Goal: Task Accomplishment & Management: Manage account settings

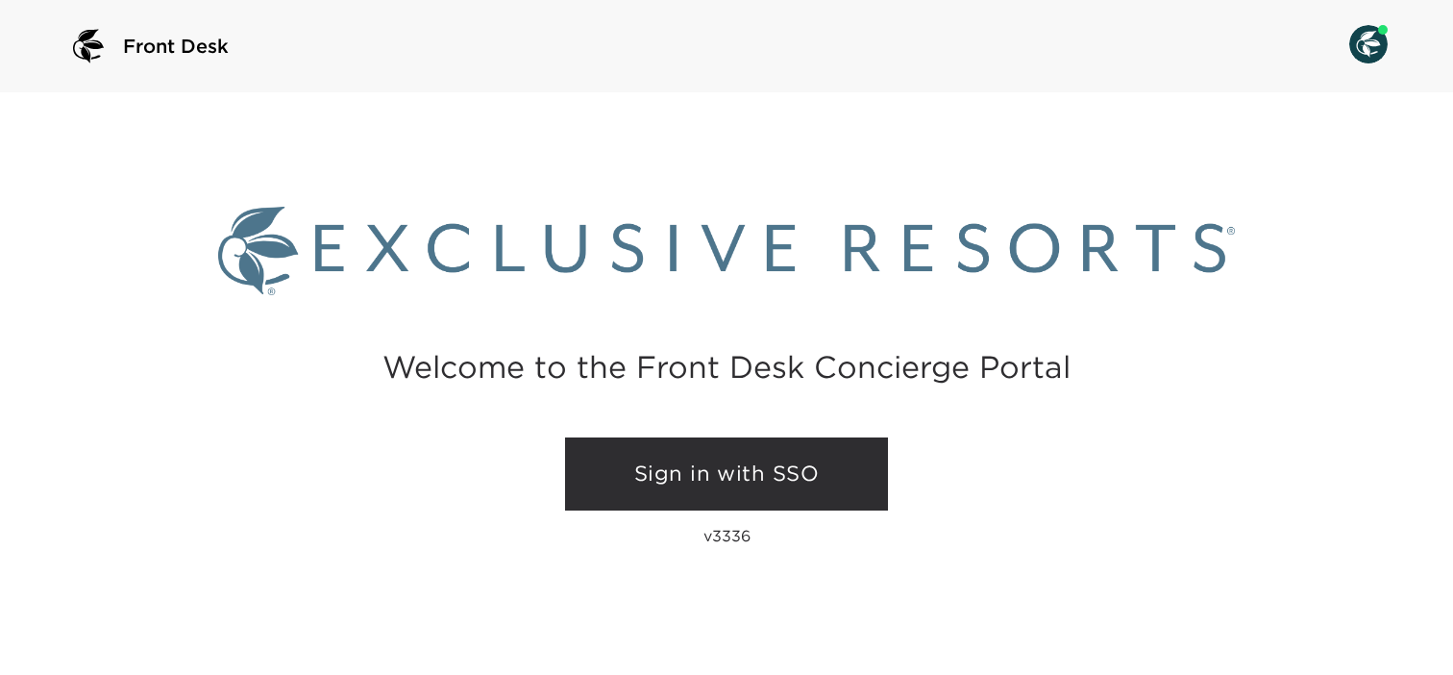
click at [607, 464] on link "Sign in with SSO" at bounding box center [726, 473] width 323 height 73
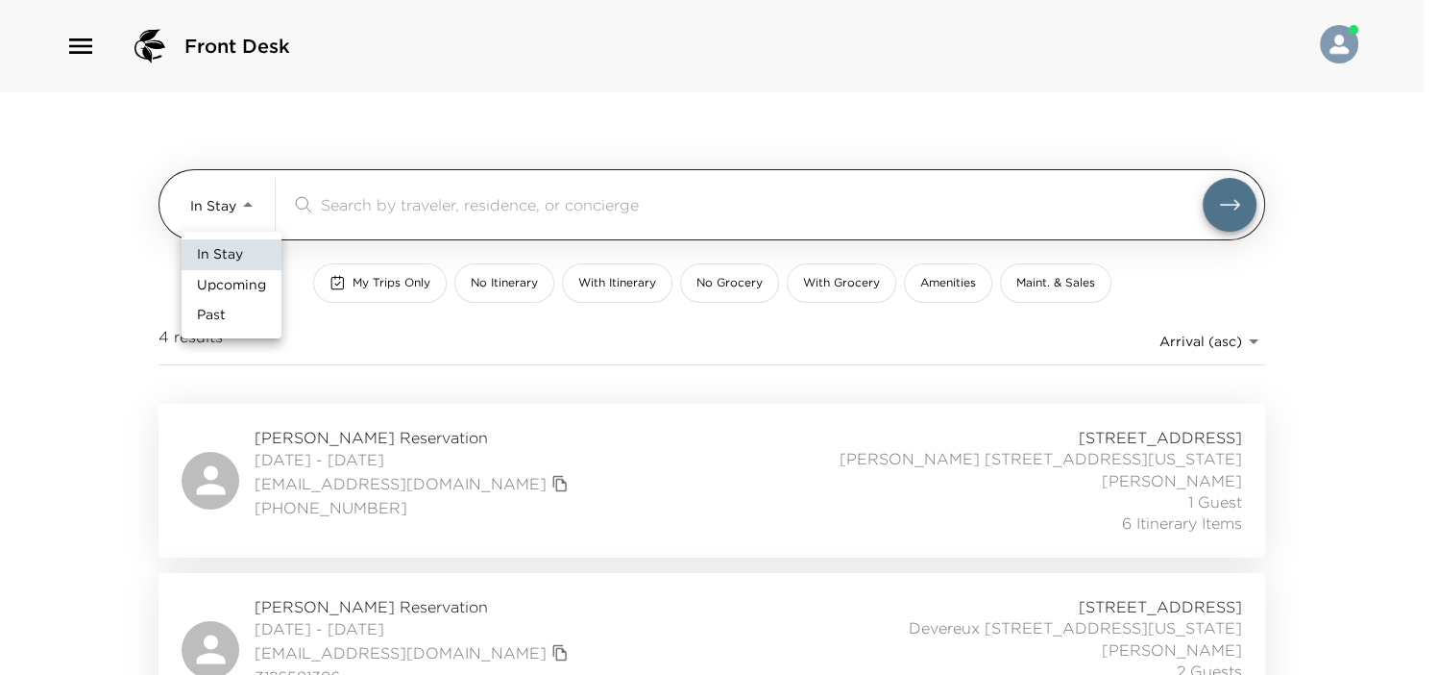
click at [208, 201] on body "Front Desk In Stay In-Stay ​ My Trips Only No Itinerary With Itinerary No Groce…" at bounding box center [719, 337] width 1438 height 675
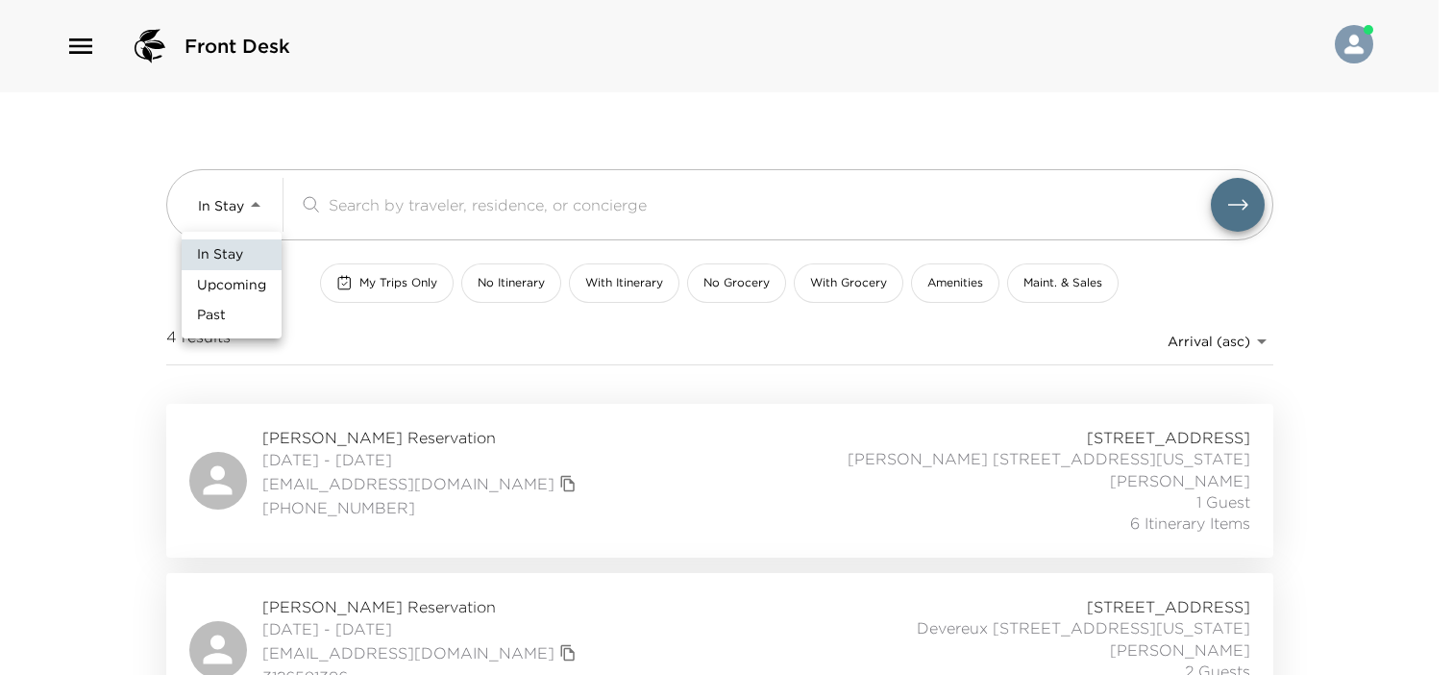
click at [246, 281] on span "Upcoming" at bounding box center [231, 285] width 69 height 19
type input "Upcoming"
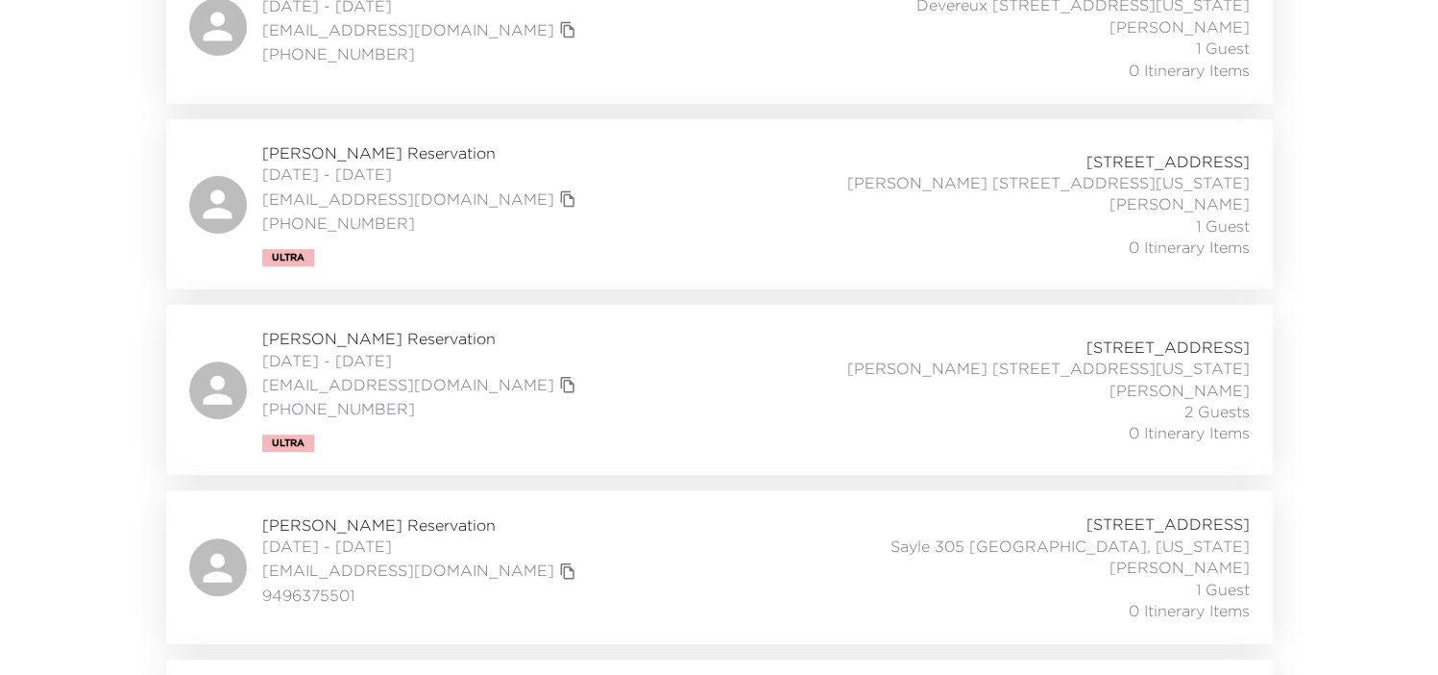
scroll to position [7748, 0]
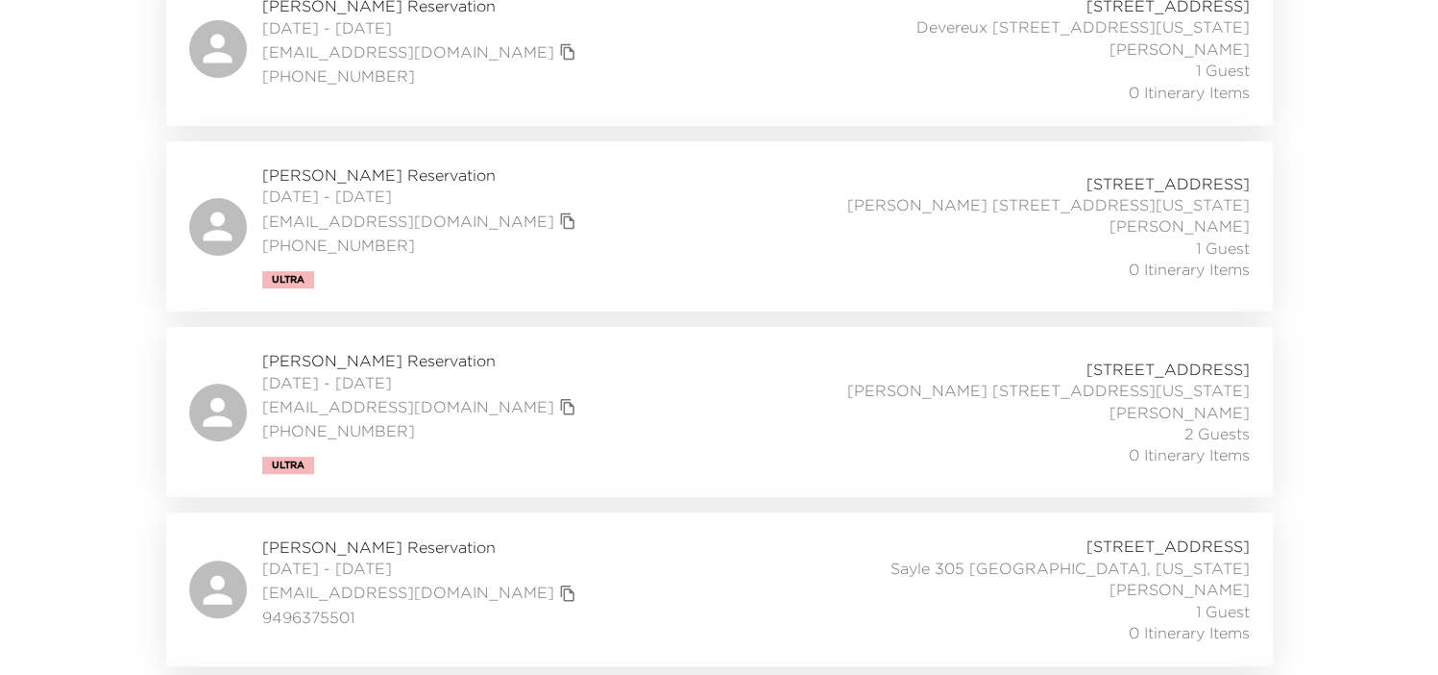
click at [584, 350] on div "Suzy Fink Reservation 11/13/2025 - 11/16/2025 suzyfink64@gmail.com 540 3447268 …" at bounding box center [719, 412] width 1061 height 124
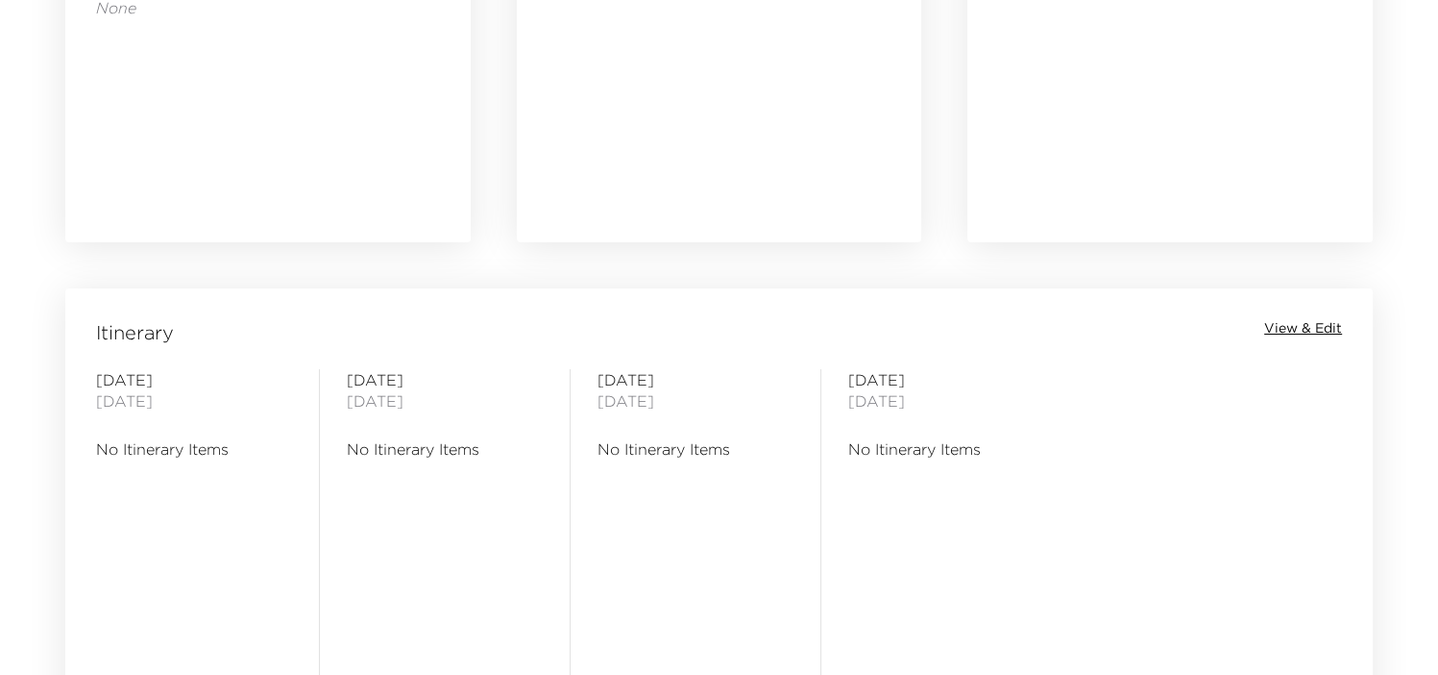
scroll to position [1441, 0]
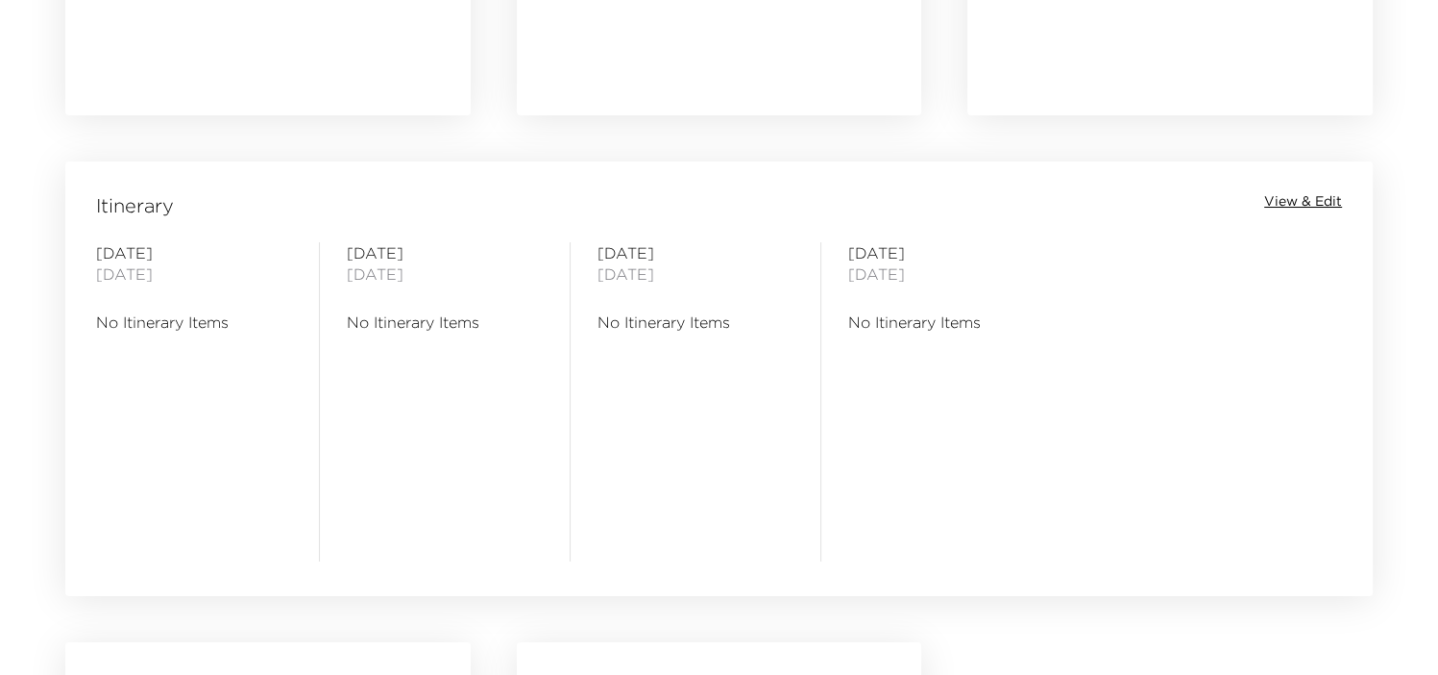
click at [1301, 185] on div "Itinerary View & Edit [DATE] No Itinerary Items [DATE] No Itinerary Items [DATE…" at bounding box center [719, 365] width 1308 height 409
click at [1291, 198] on span "View & Edit" at bounding box center [1303, 201] width 78 height 19
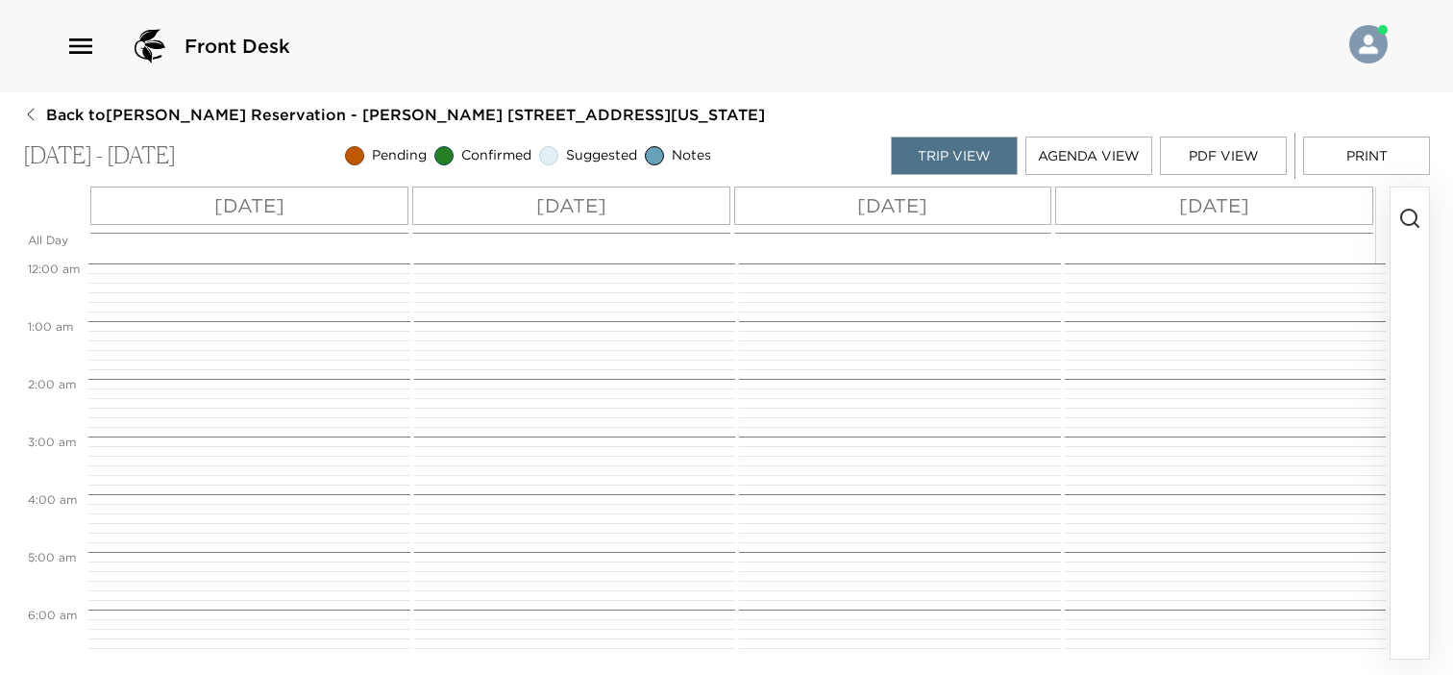
scroll to position [461, 0]
click at [1404, 214] on icon "button" at bounding box center [1409, 218] width 23 height 23
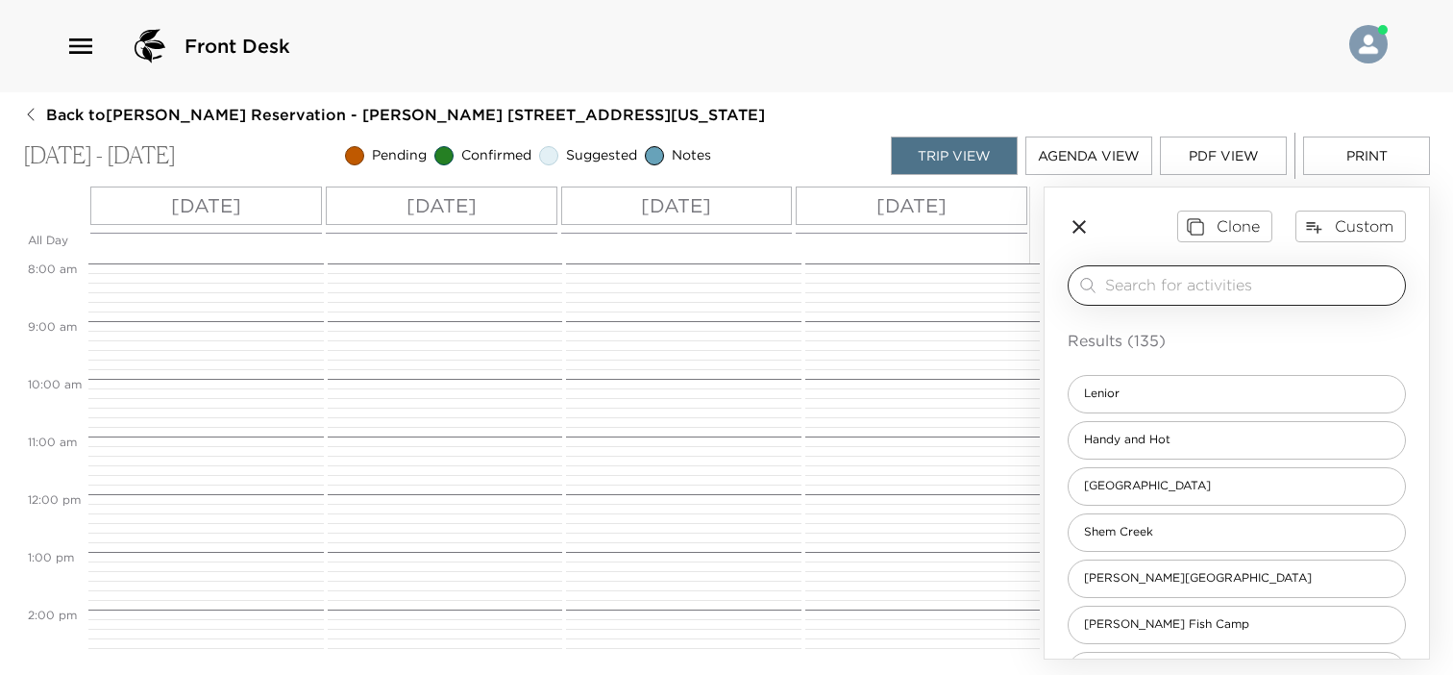
click at [1307, 283] on input "search" at bounding box center [1251, 285] width 292 height 22
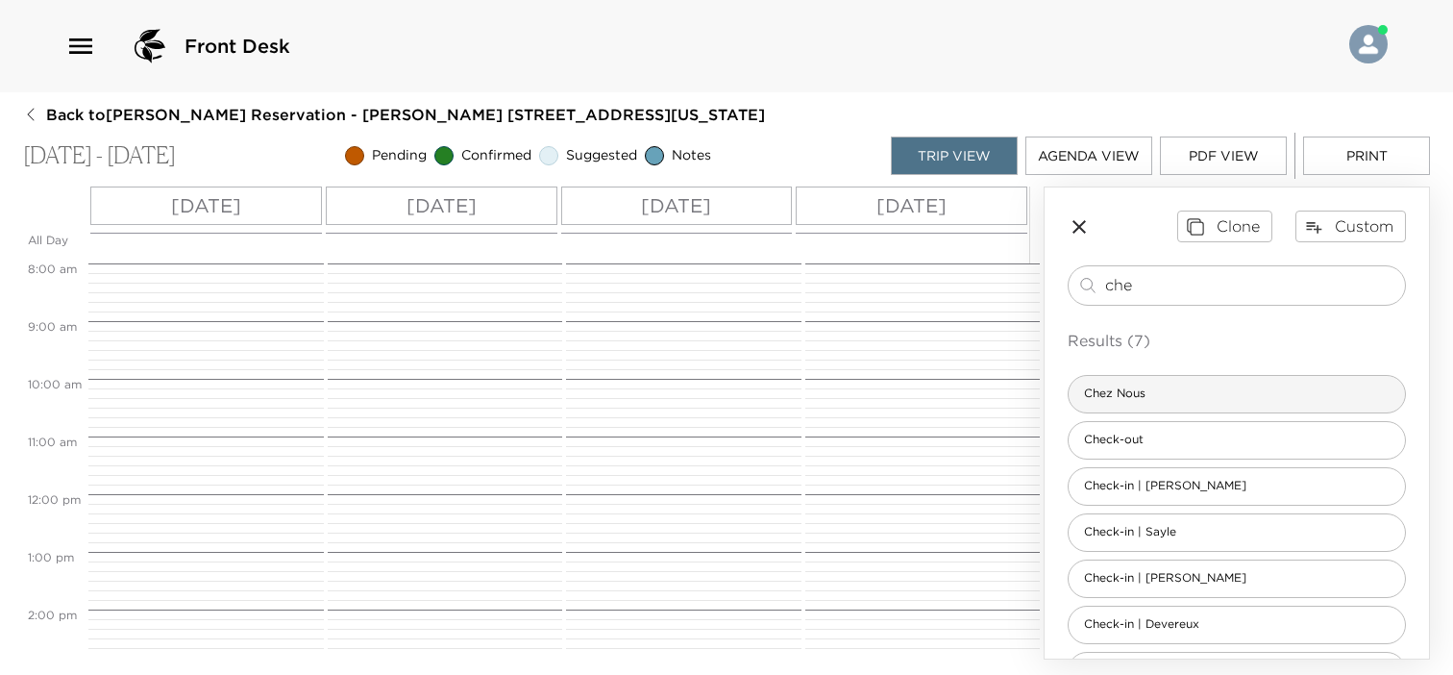
scroll to position [54, 0]
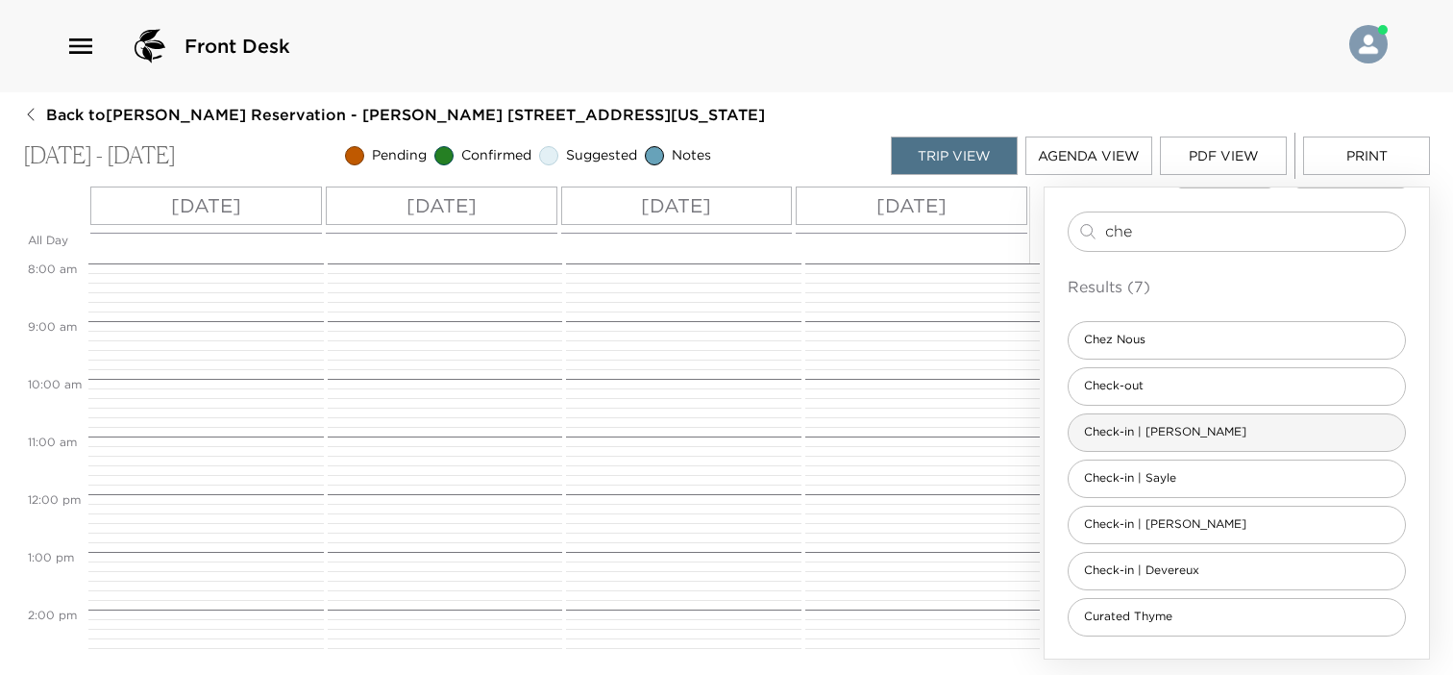
type input "che"
click at [1220, 437] on div "Check-in | Conroy" at bounding box center [1237, 432] width 338 height 38
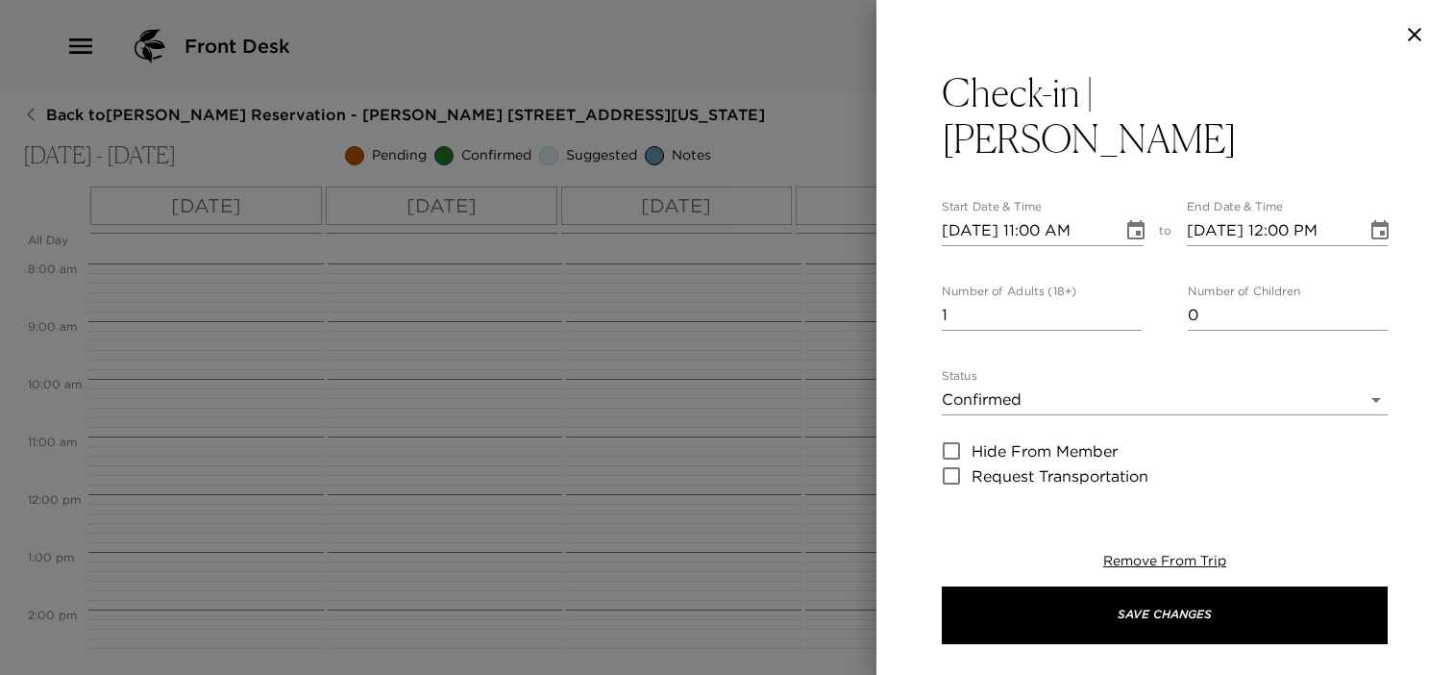
type textarea "Welcome to Charleston! The Destination Concierge will greet you when you arrive…"
type input "0"
click at [1130, 300] on input "0" at bounding box center [1042, 315] width 200 height 31
click at [1130, 219] on icon "Choose date, selected date is Nov 13, 2025" at bounding box center [1135, 230] width 23 height 23
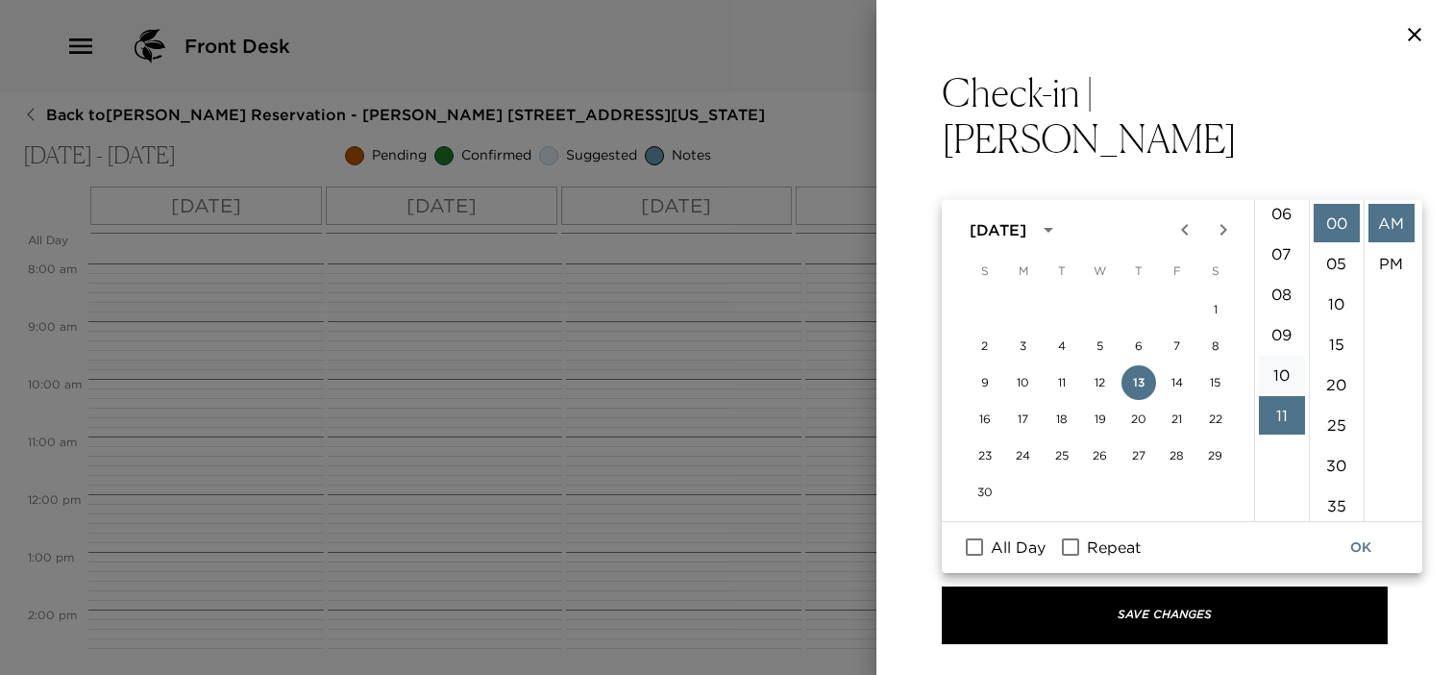
scroll to position [251, 0]
click at [1278, 289] on li "08" at bounding box center [1282, 295] width 46 height 38
click at [1388, 260] on li "PM" at bounding box center [1391, 263] width 46 height 38
type input "11/13/2025 08:00 PM"
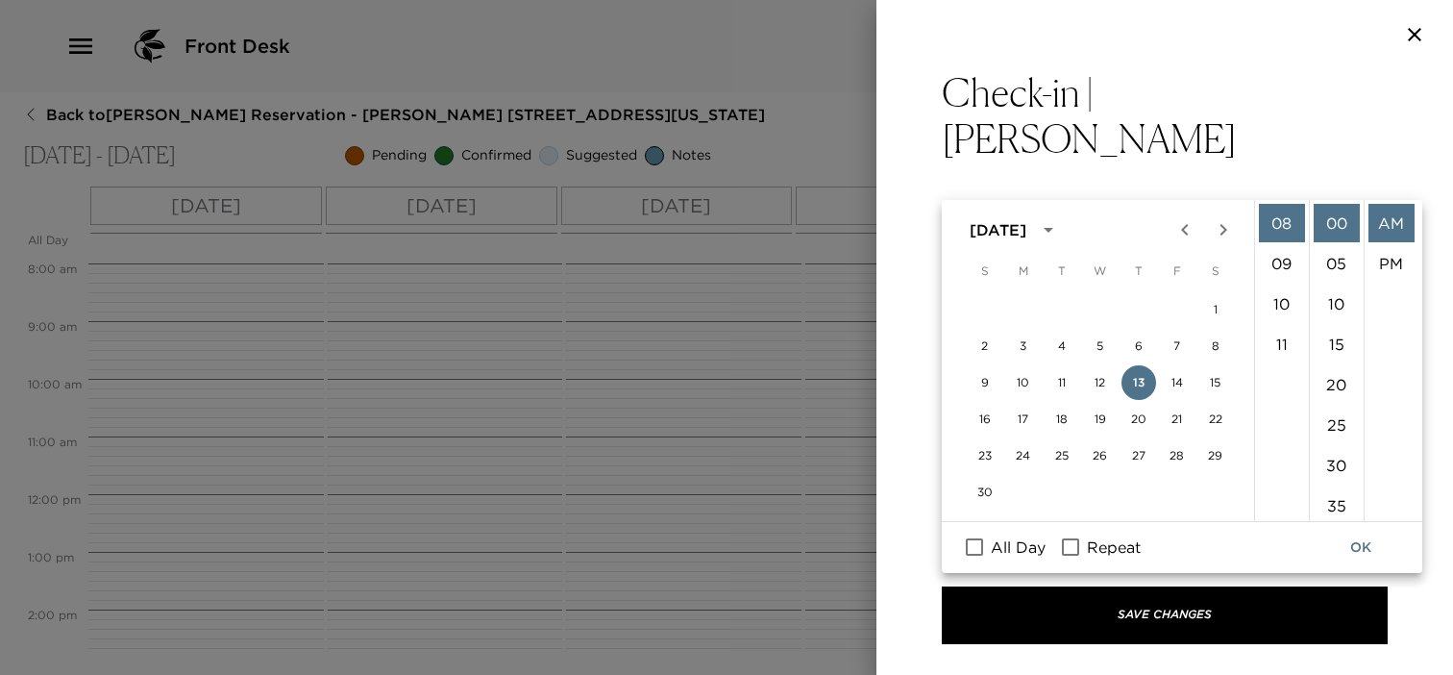
type input "11/13/2025 09:00 PM"
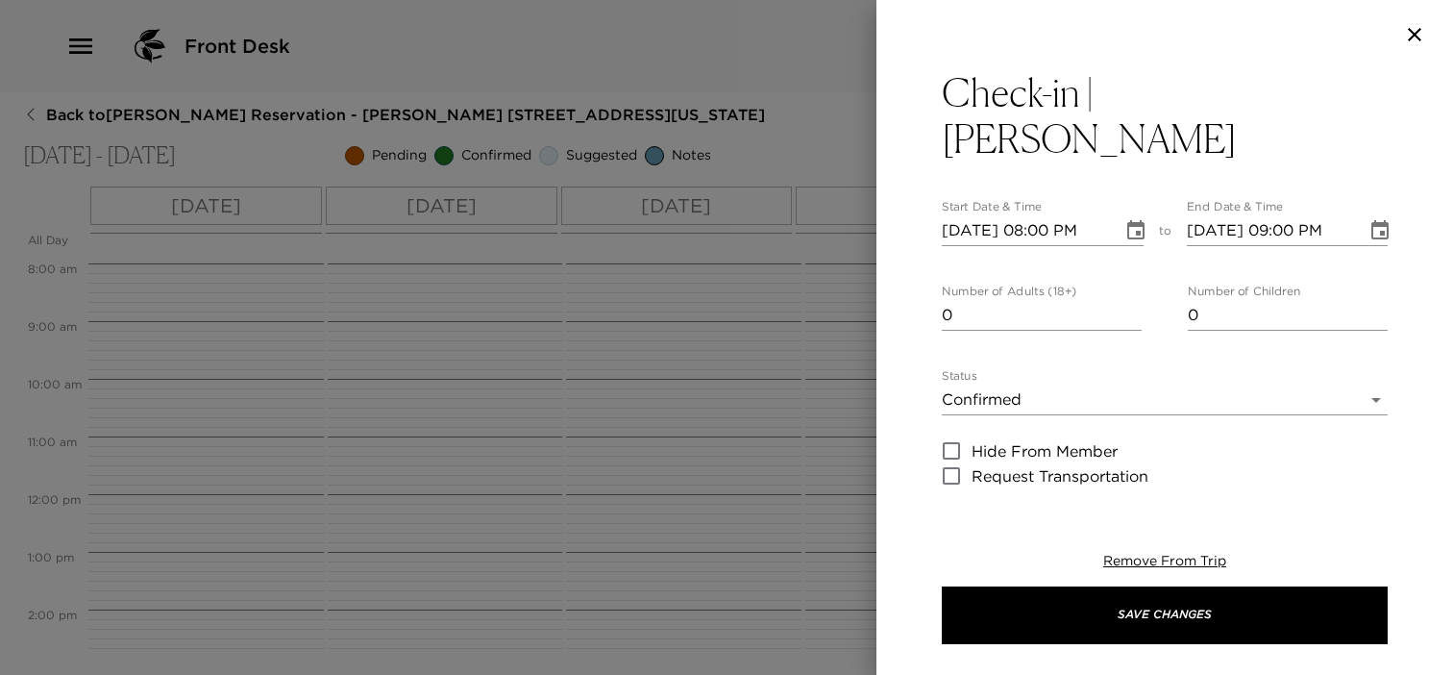
scroll to position [39, 0]
click at [1127, 220] on icon "Choose date, selected date is Nov 13, 2025" at bounding box center [1135, 229] width 17 height 19
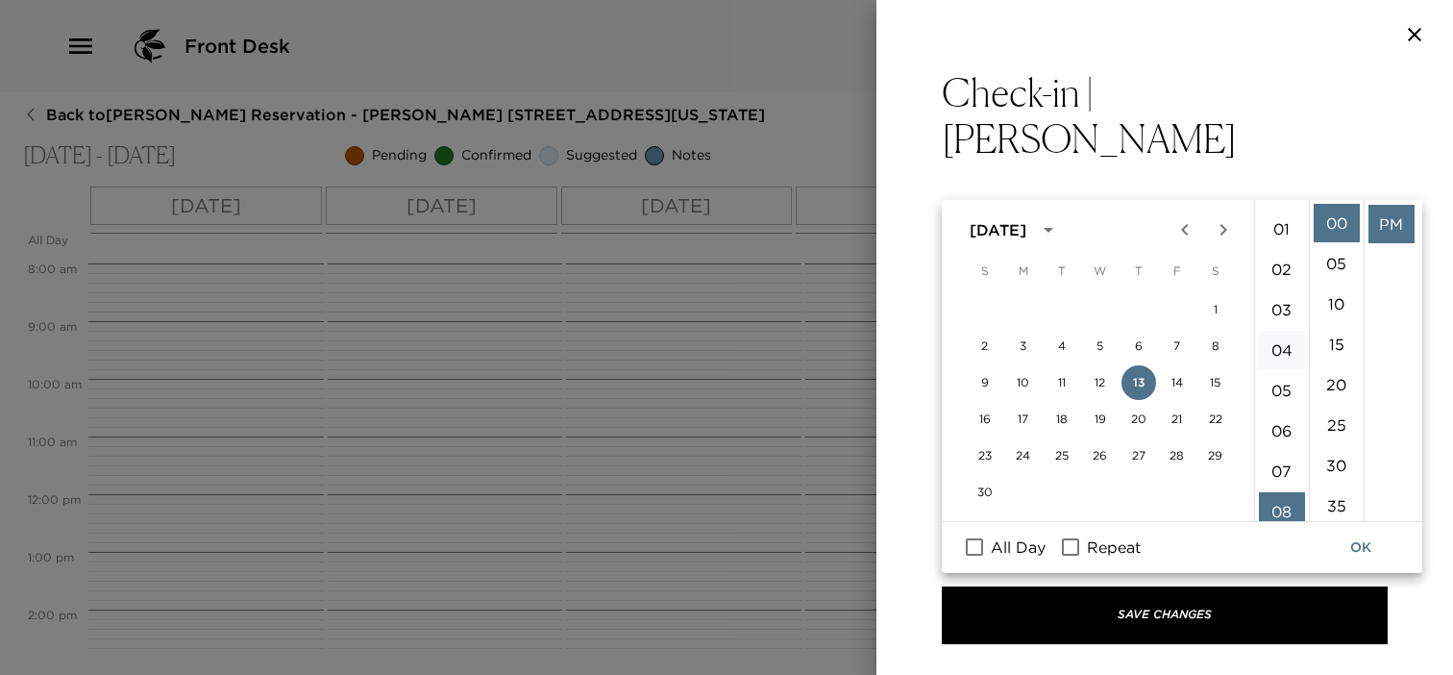
click at [1278, 347] on li "04" at bounding box center [1282, 350] width 46 height 38
type input "11/13/2025 04:00 PM"
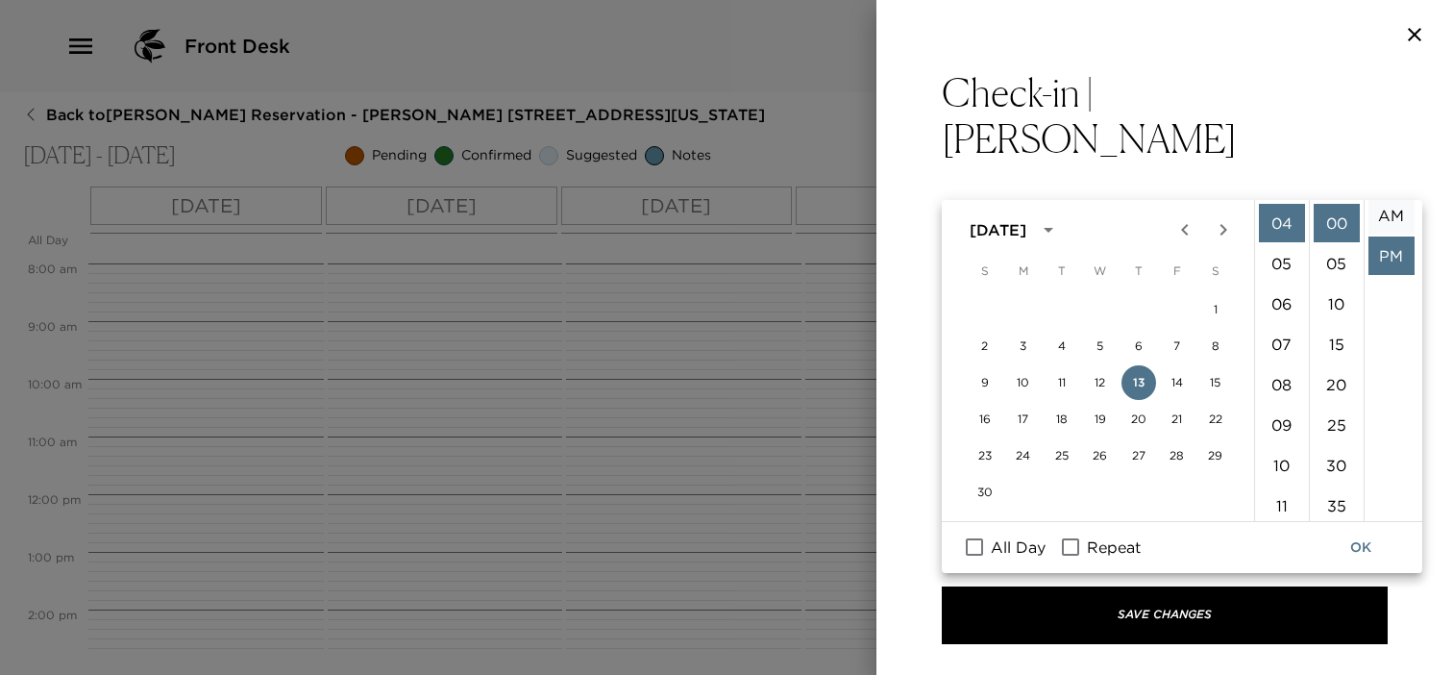
scroll to position [0, 0]
click at [1364, 544] on button "OK" at bounding box center [1360, 547] width 61 height 36
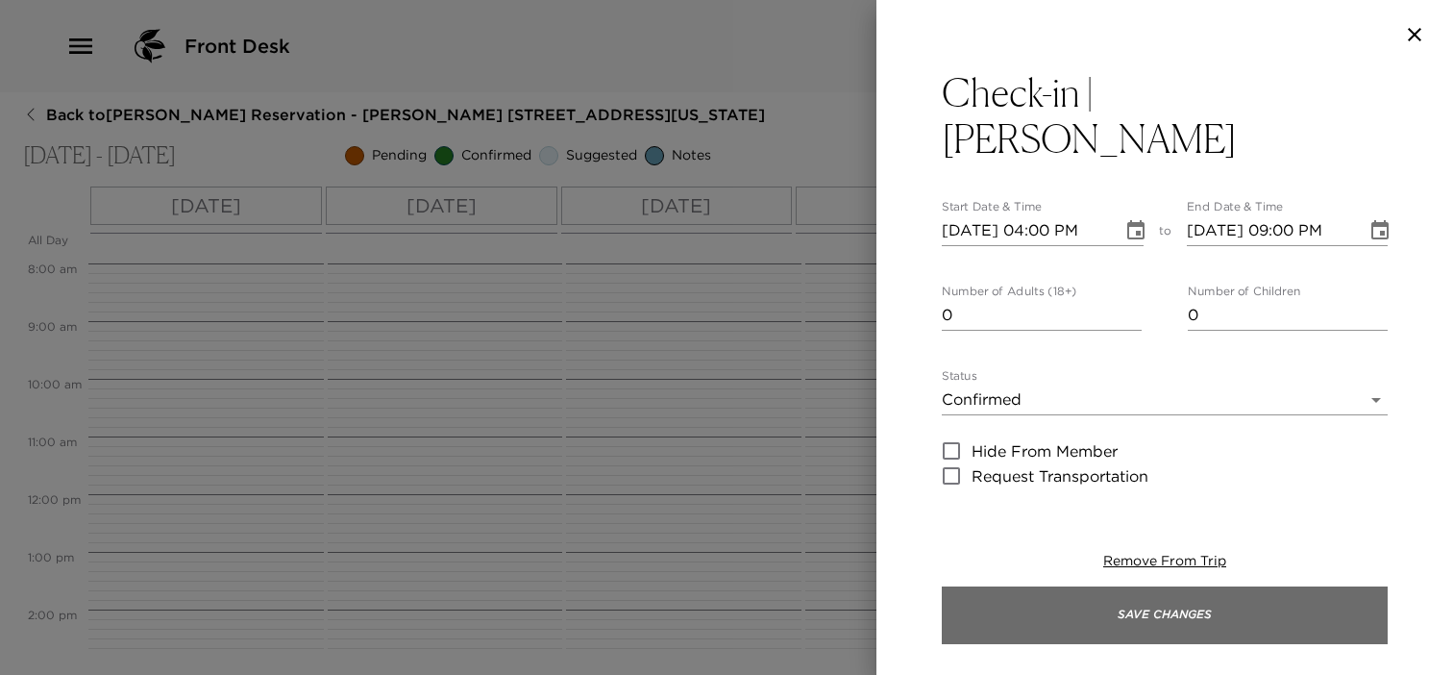
click at [1313, 595] on button "Save Changes" at bounding box center [1165, 615] width 446 height 58
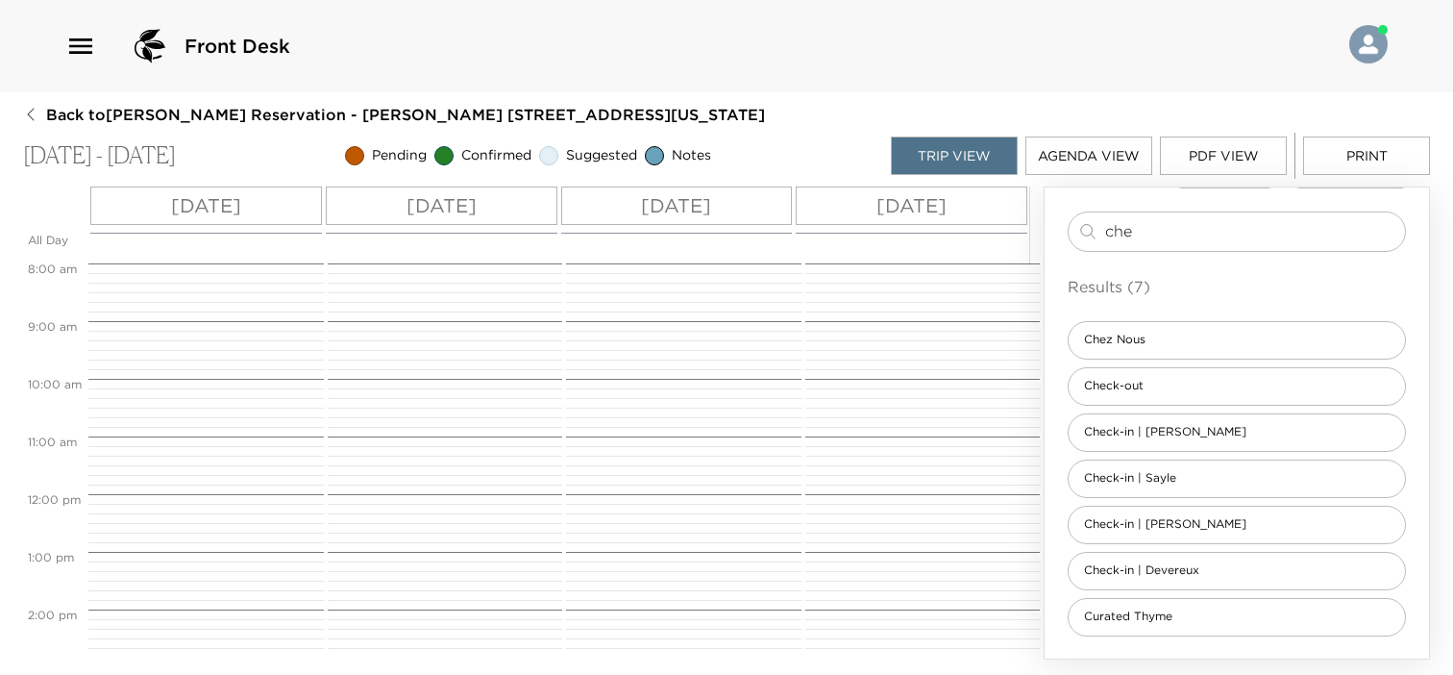
drag, startPoint x: 1196, startPoint y: 224, endPoint x: 1053, endPoint y: 209, distance: 143.9
click at [1053, 209] on div "Clone Custom che ​ Results (7) Chez Nous Check-out Check-in | Conroy Check-in |…" at bounding box center [1236, 396] width 384 height 525
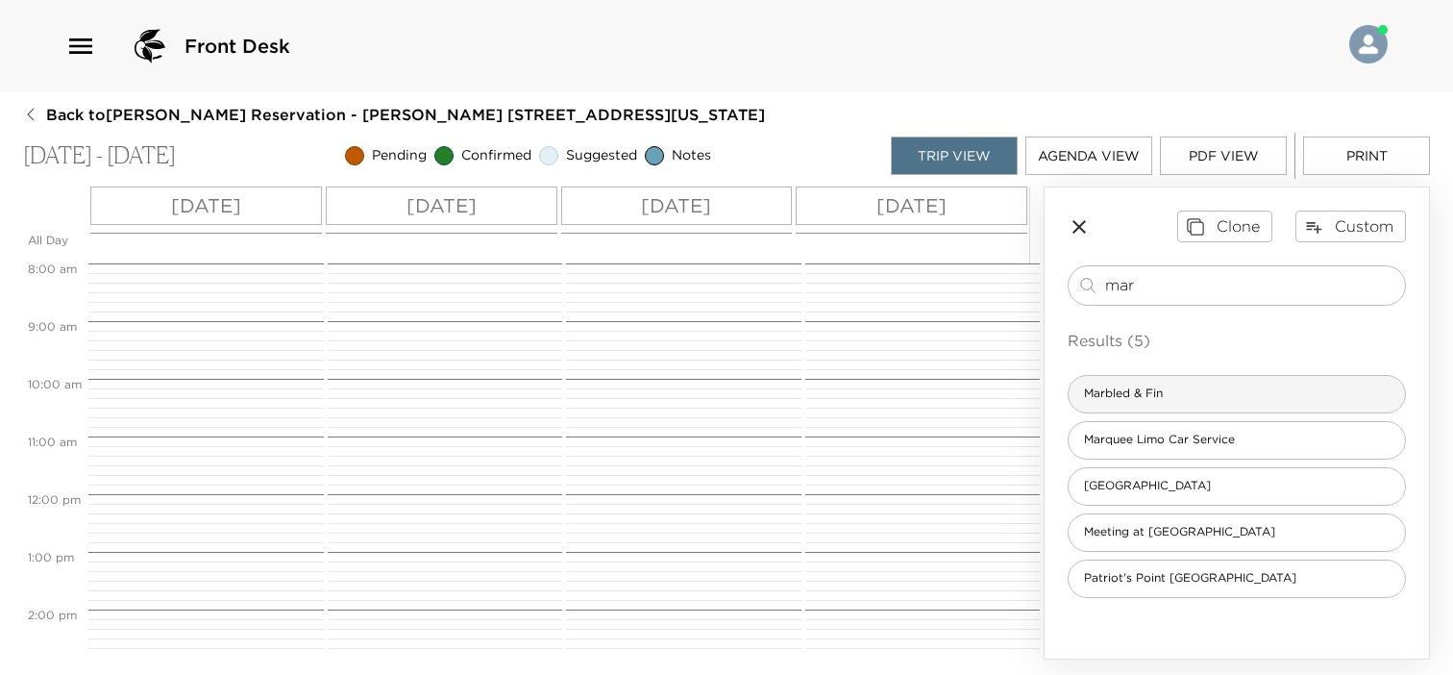
type input "mar"
click at [1222, 392] on div "Marbled & Fin" at bounding box center [1237, 394] width 338 height 38
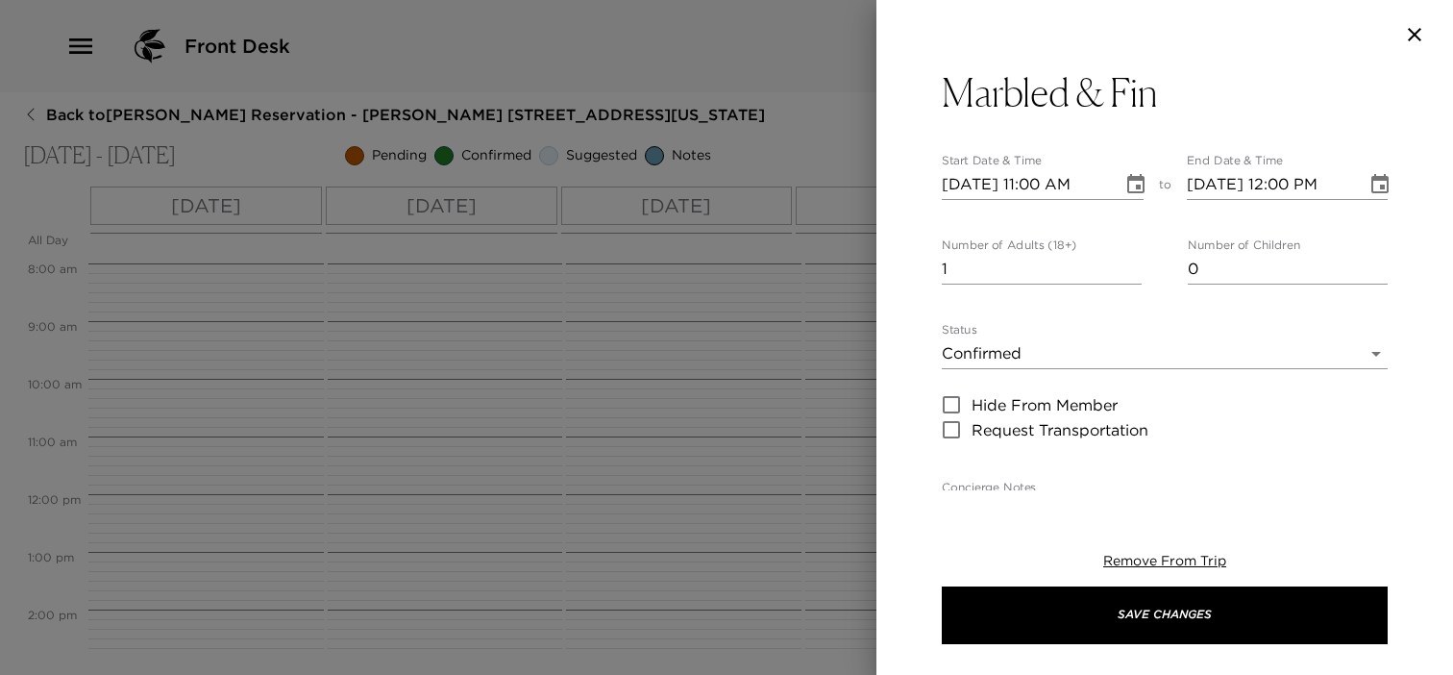
type textarea "Welcome to Marbled & Fin, a modern steakhouse from The Neighborhood Dining Grou…"
click at [1124, 187] on icon "Choose date, selected date is Nov 13, 2025" at bounding box center [1135, 184] width 23 height 23
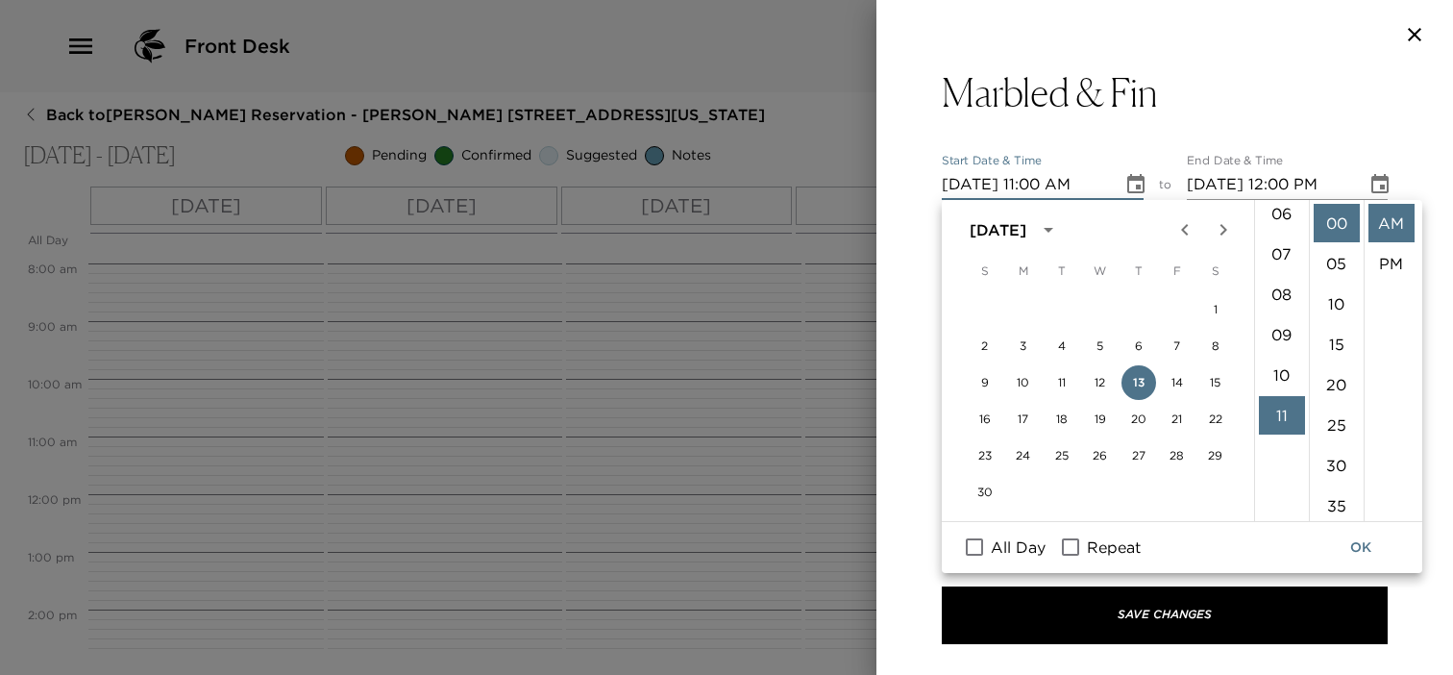
scroll to position [251, 0]
click at [1279, 285] on li "08" at bounding box center [1282, 295] width 46 height 38
click at [1394, 262] on li "PM" at bounding box center [1391, 263] width 46 height 38
type input "11/13/2025 08:00 PM"
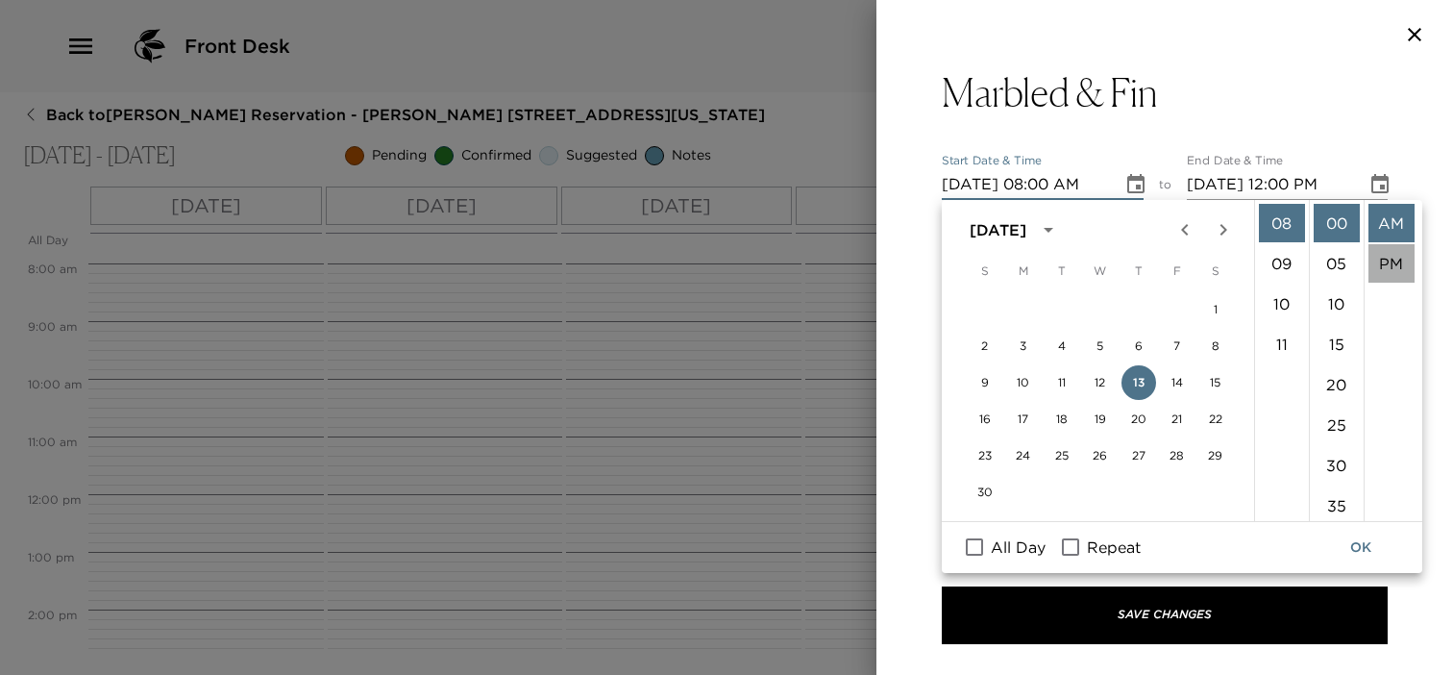
type input "11/13/2025 09:00 PM"
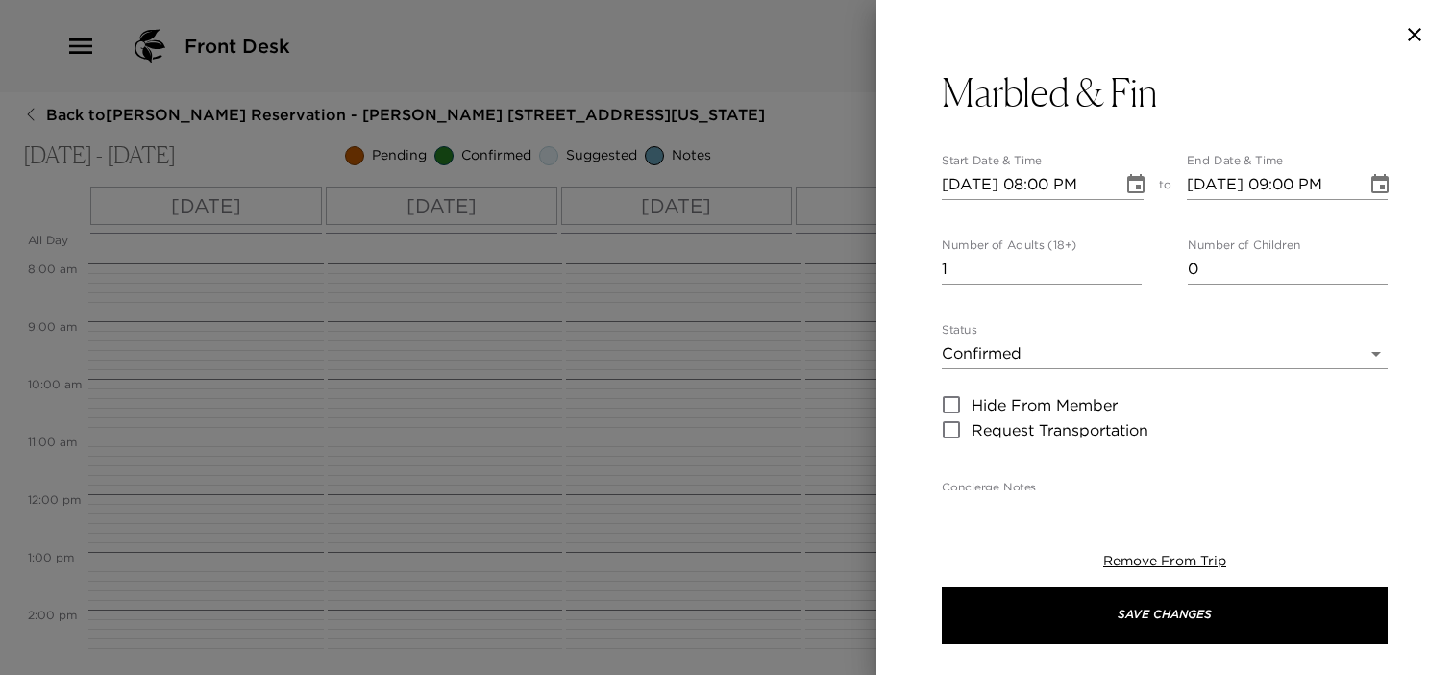
scroll to position [39, 0]
click at [1126, 261] on input "2" at bounding box center [1042, 269] width 200 height 31
click at [1126, 261] on input "3" at bounding box center [1042, 269] width 200 height 31
type input "4"
click at [1126, 261] on input "4" at bounding box center [1042, 269] width 200 height 31
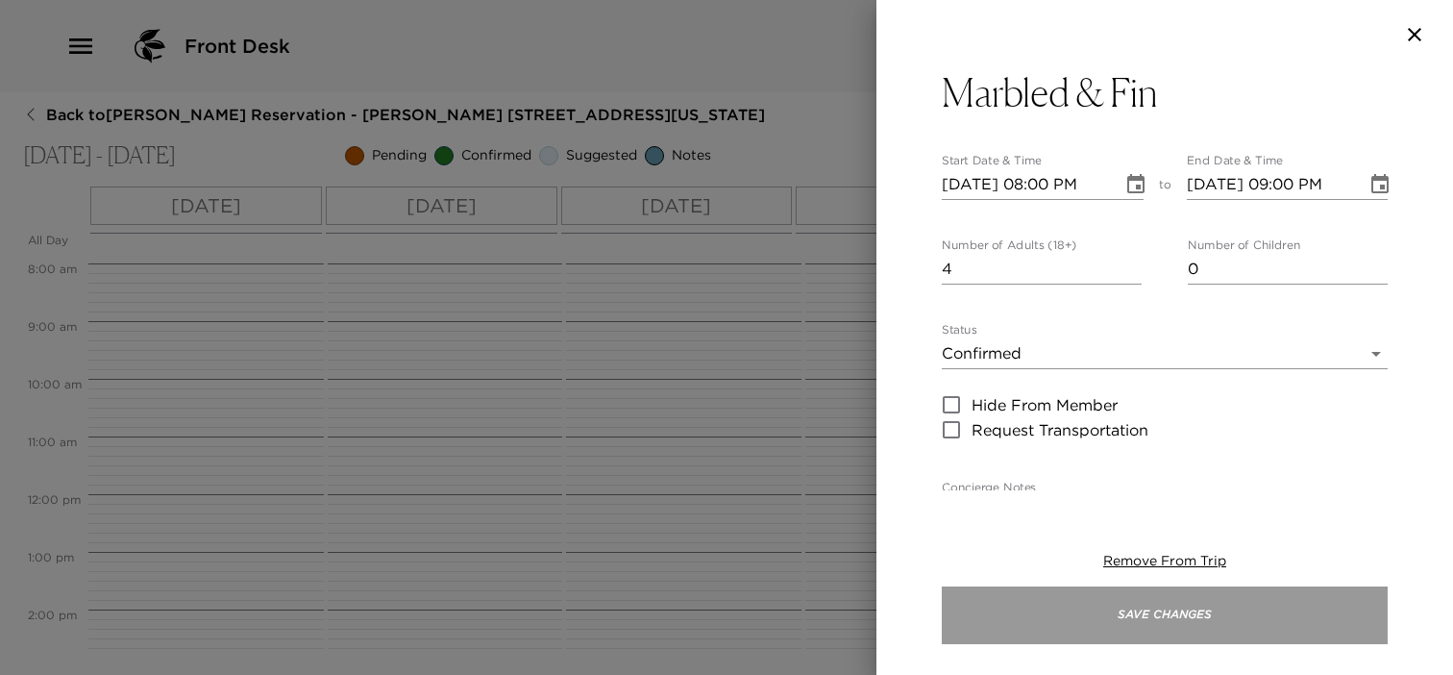
click at [1190, 634] on button "Save Changes" at bounding box center [1165, 615] width 446 height 58
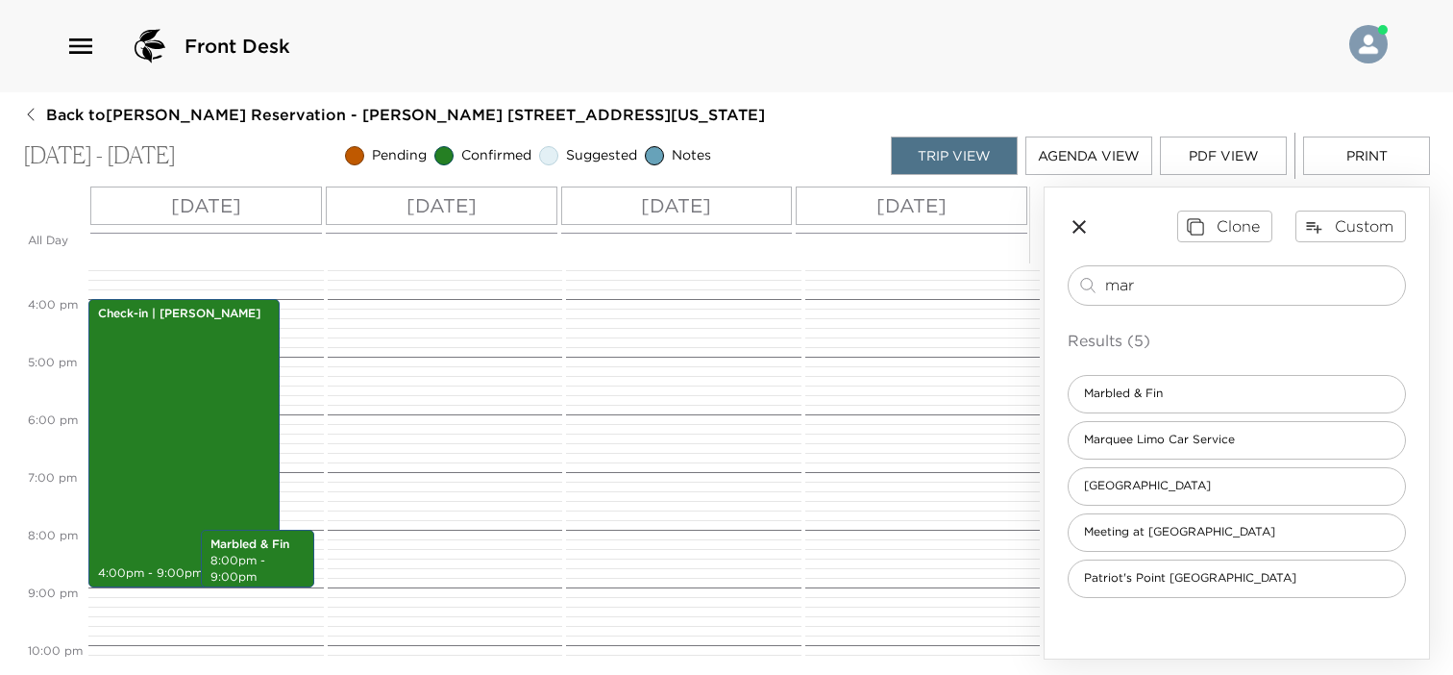
scroll to position [846, 0]
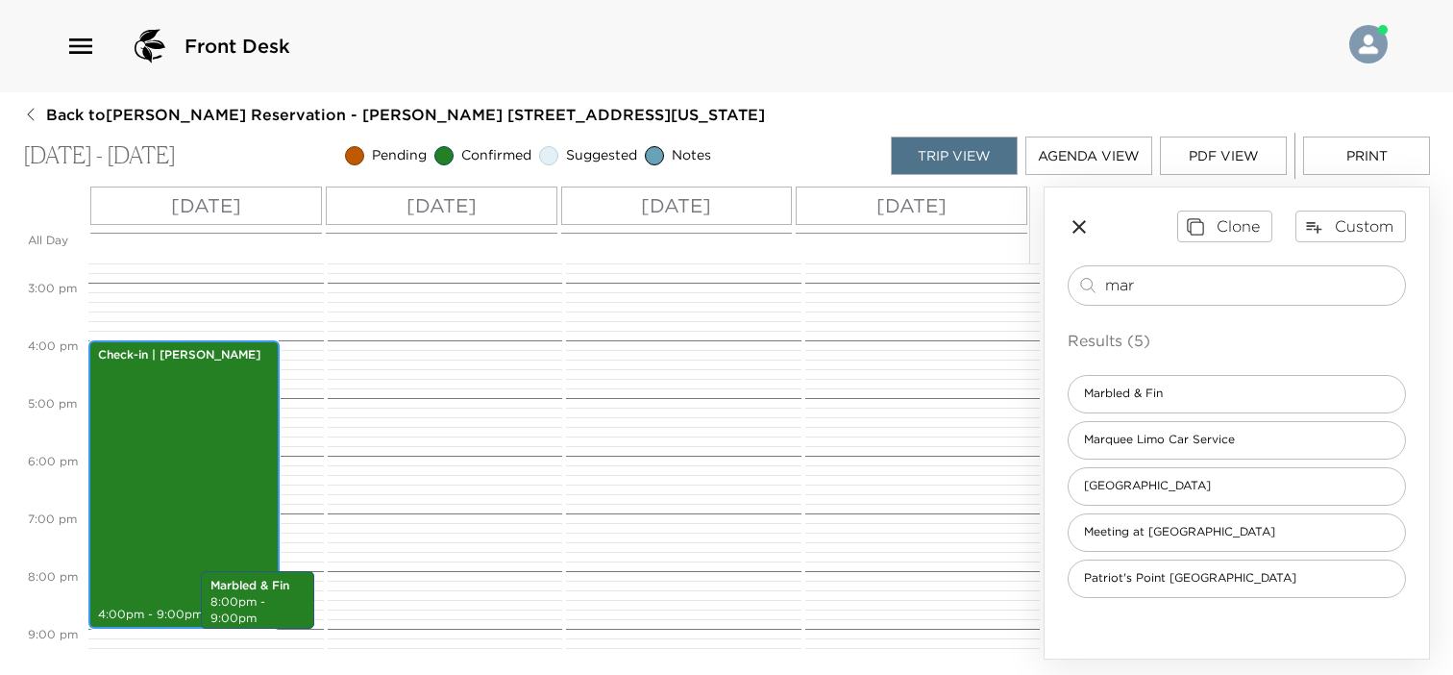
click at [219, 457] on div "Check-in | Conroy 4:00pm - 9:00pm" at bounding box center [184, 484] width 180 height 282
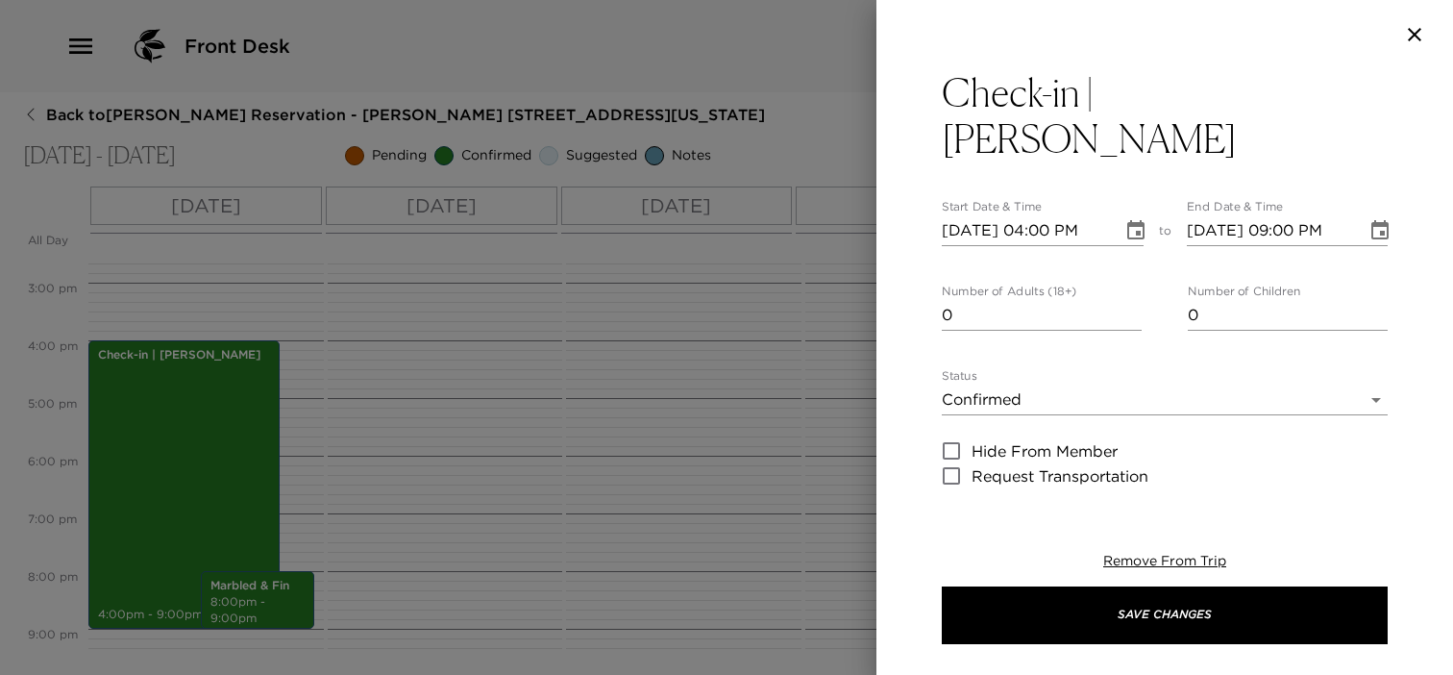
click at [1368, 219] on icon "Choose date, selected date is Nov 13, 2025" at bounding box center [1379, 230] width 23 height 23
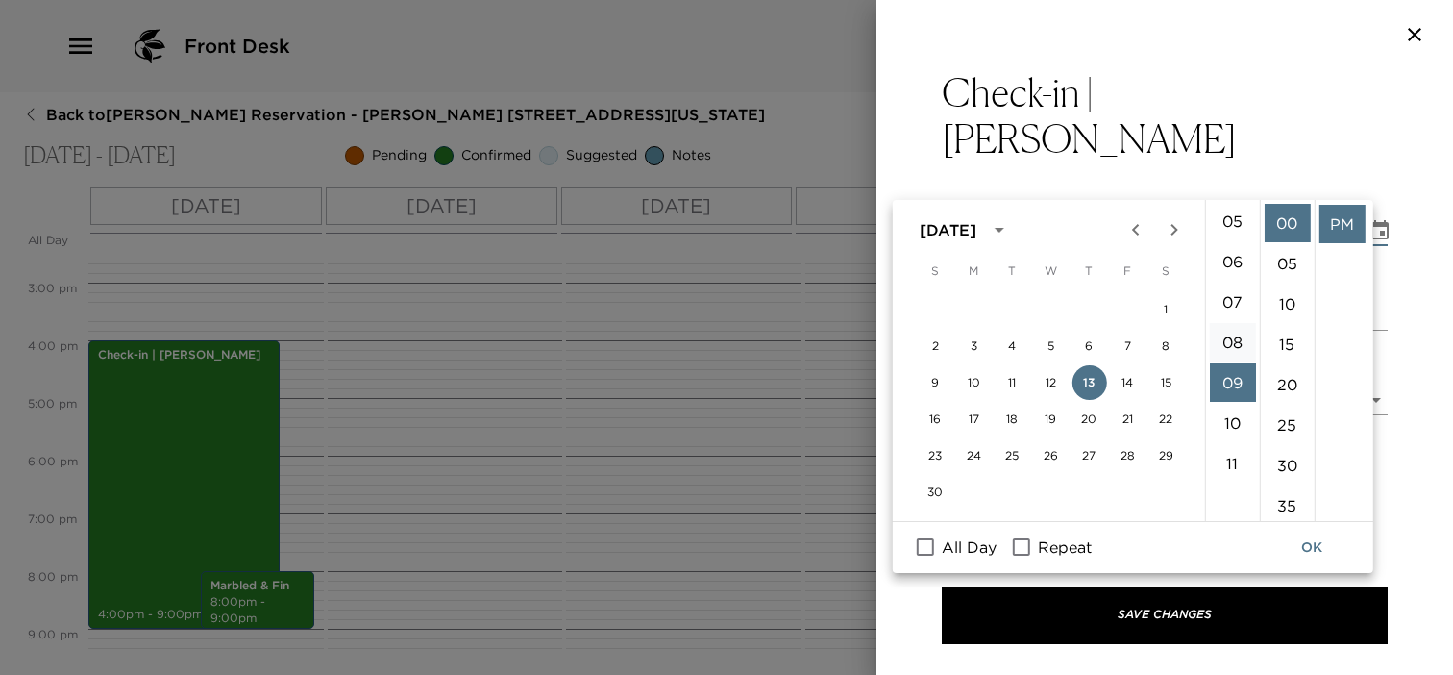
scroll to position [171, 0]
click at [1234, 251] on li "05" at bounding box center [1232, 253] width 46 height 38
type input "11/13/2025 05:00 PM"
click at [1311, 547] on button "OK" at bounding box center [1311, 547] width 61 height 36
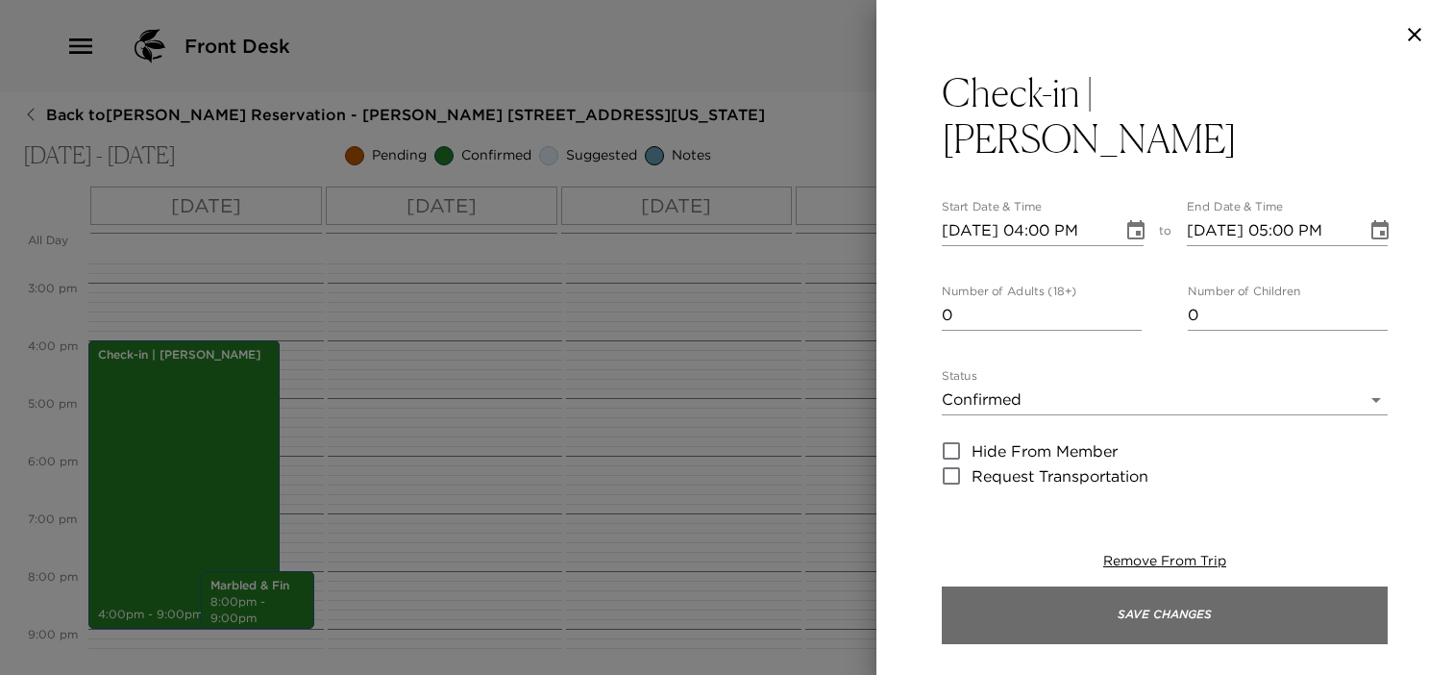
click at [1294, 611] on button "Save Changes" at bounding box center [1165, 615] width 446 height 58
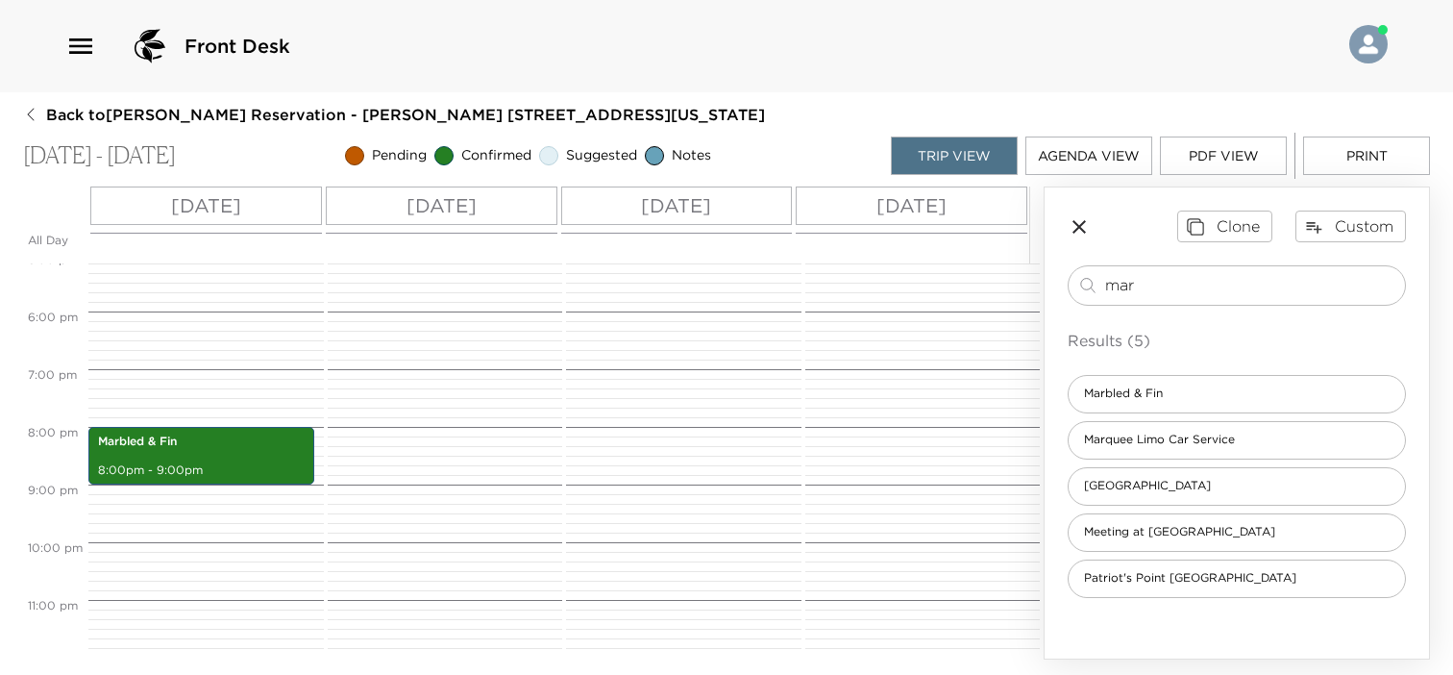
scroll to position [894, 0]
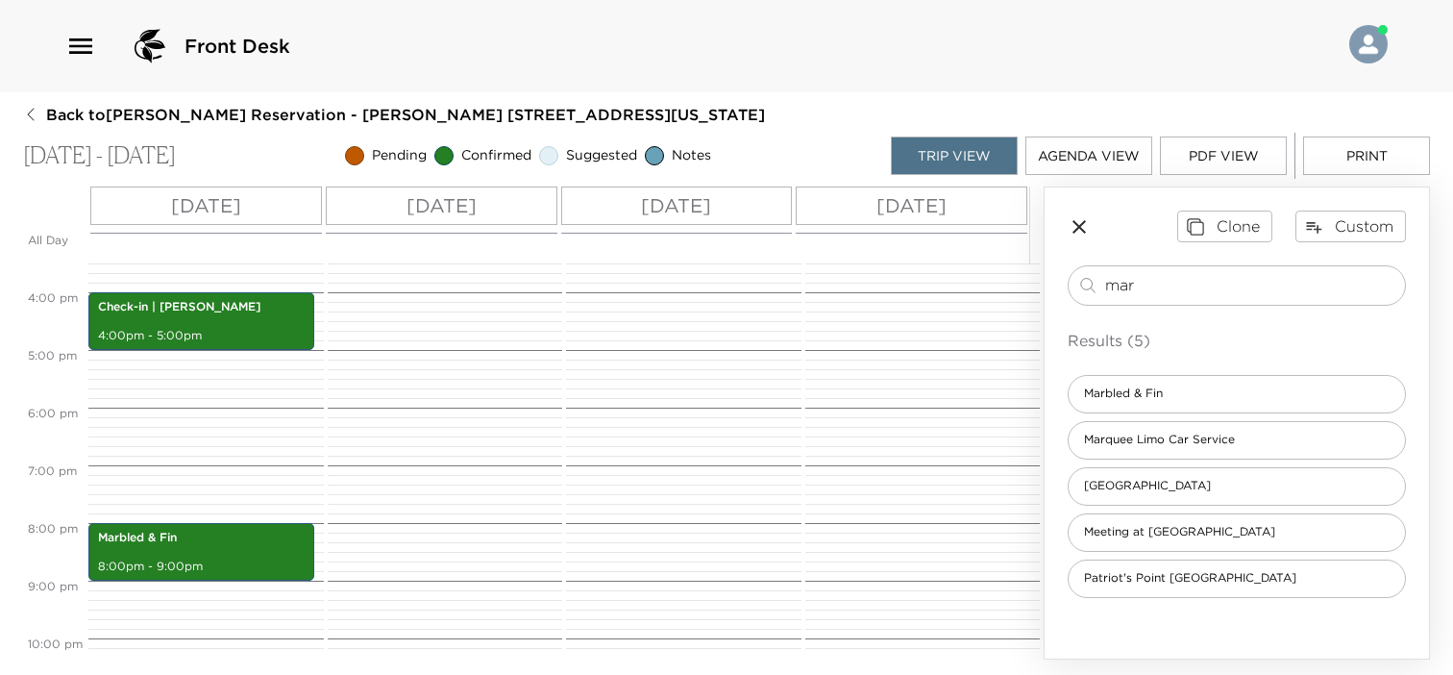
drag, startPoint x: 1167, startPoint y: 286, endPoint x: 1010, endPoint y: 278, distance: 157.8
click at [1010, 278] on div "All Day Thu 11/13 Fri 11/14 Sat 11/15 Sun 11/16 12:00 AM 1:00 AM 2:00 AM 3:00 A…" at bounding box center [726, 422] width 1407 height 473
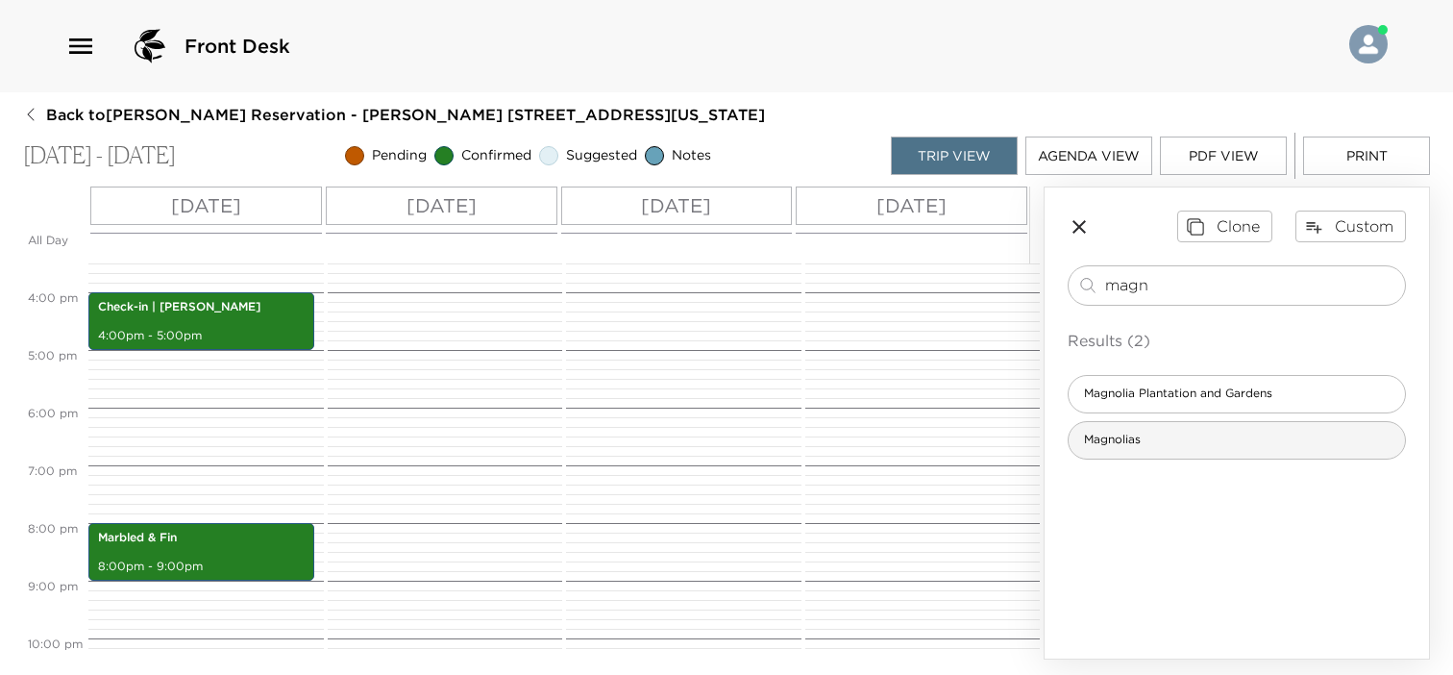
type input "magn"
click at [1191, 441] on div "Magnolias" at bounding box center [1237, 440] width 338 height 38
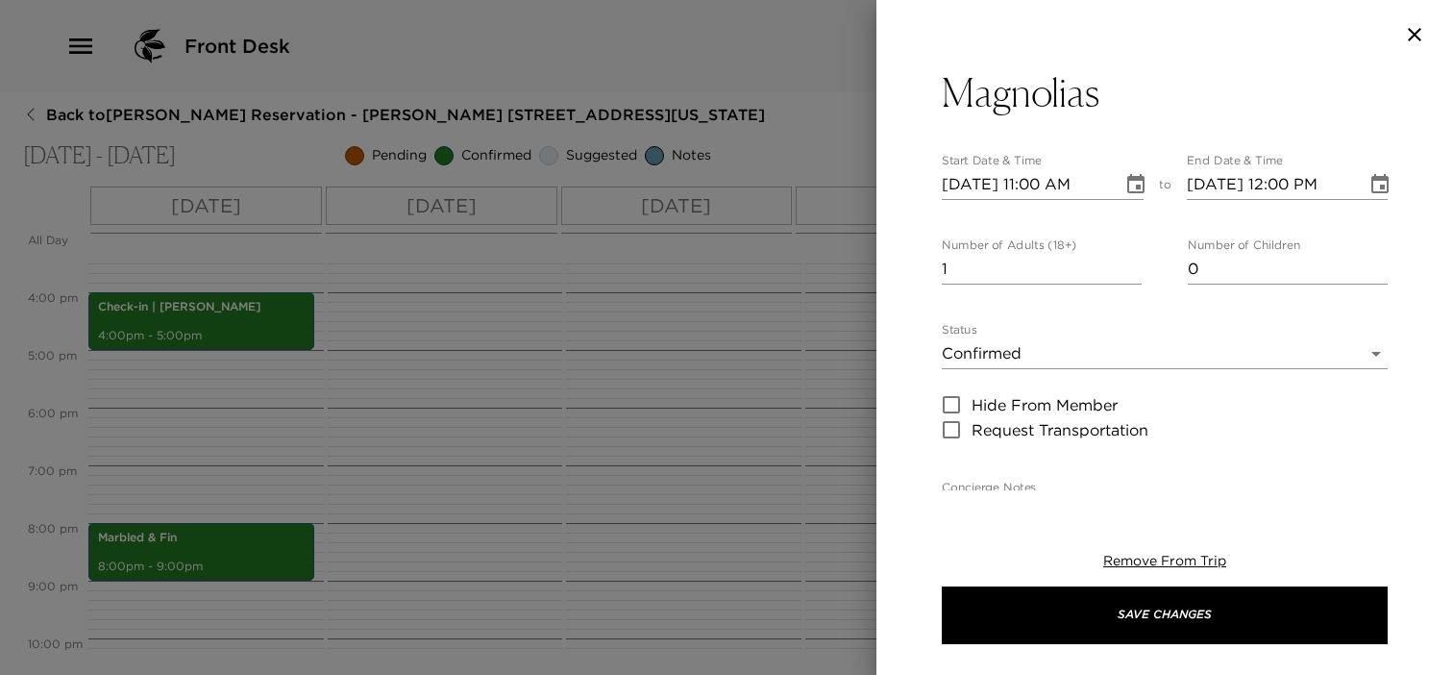
type textarea "In the summer of 1990, Magnolias ignited a culinary renaissance upon opening in…"
click at [1126, 263] on input "2" at bounding box center [1042, 269] width 200 height 31
click at [1126, 263] on input "3" at bounding box center [1042, 269] width 200 height 31
type input "4"
click at [1126, 263] on input "4" at bounding box center [1042, 269] width 200 height 31
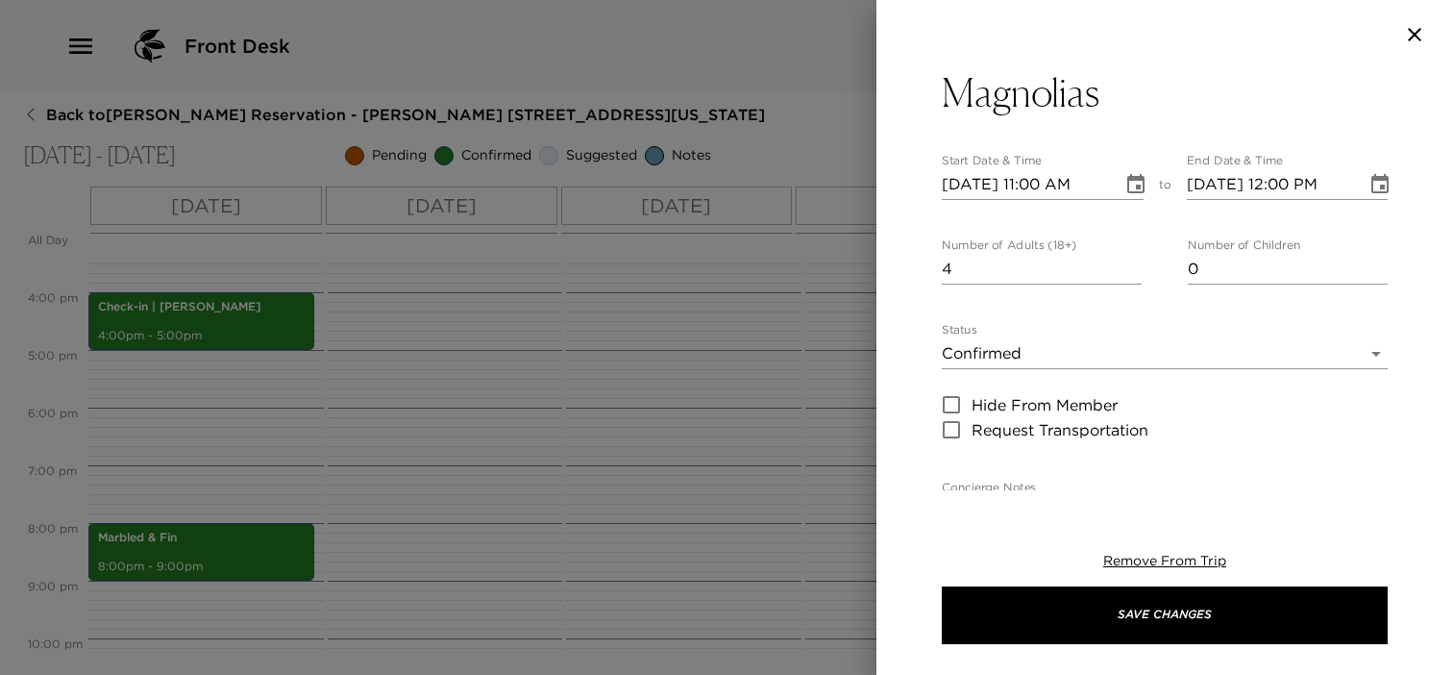
click at [1127, 189] on icon "Choose date, selected date is Nov 13, 2025" at bounding box center [1135, 184] width 23 height 23
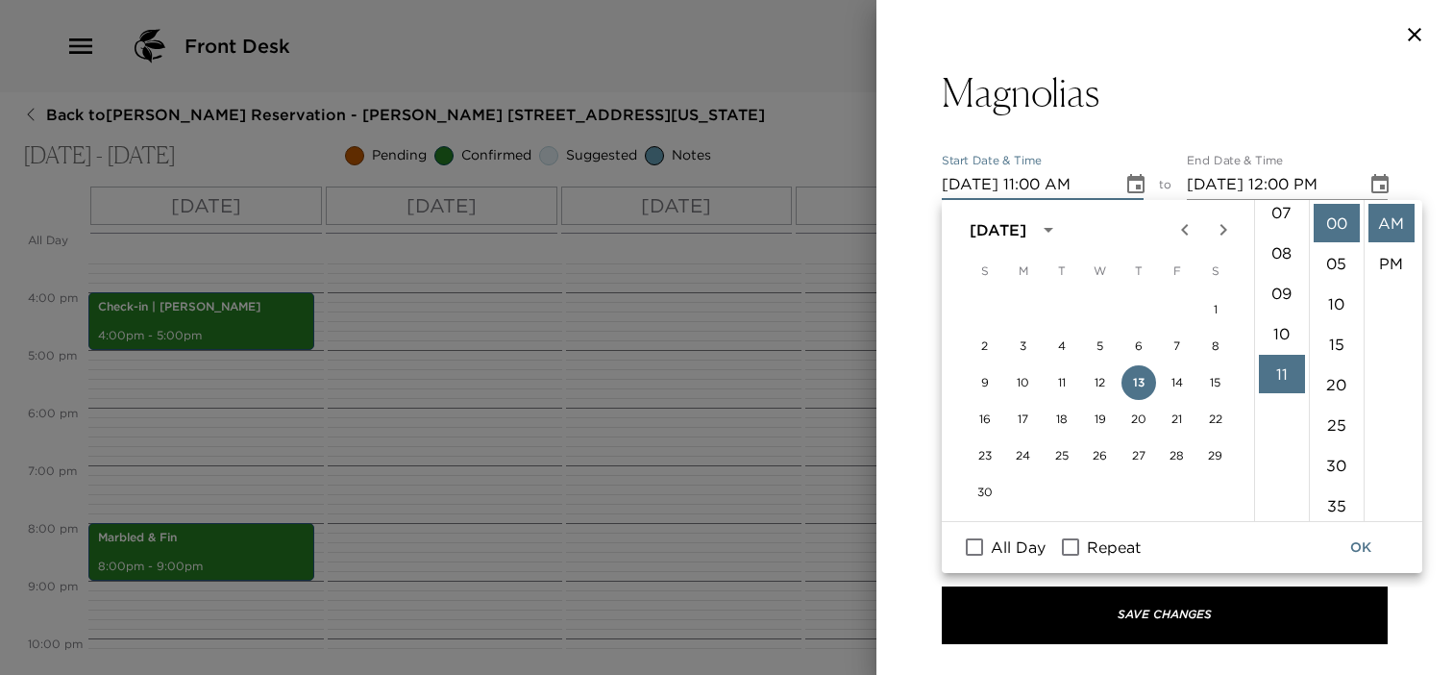
scroll to position [251, 0]
click at [1273, 249] on li "07" at bounding box center [1282, 254] width 46 height 38
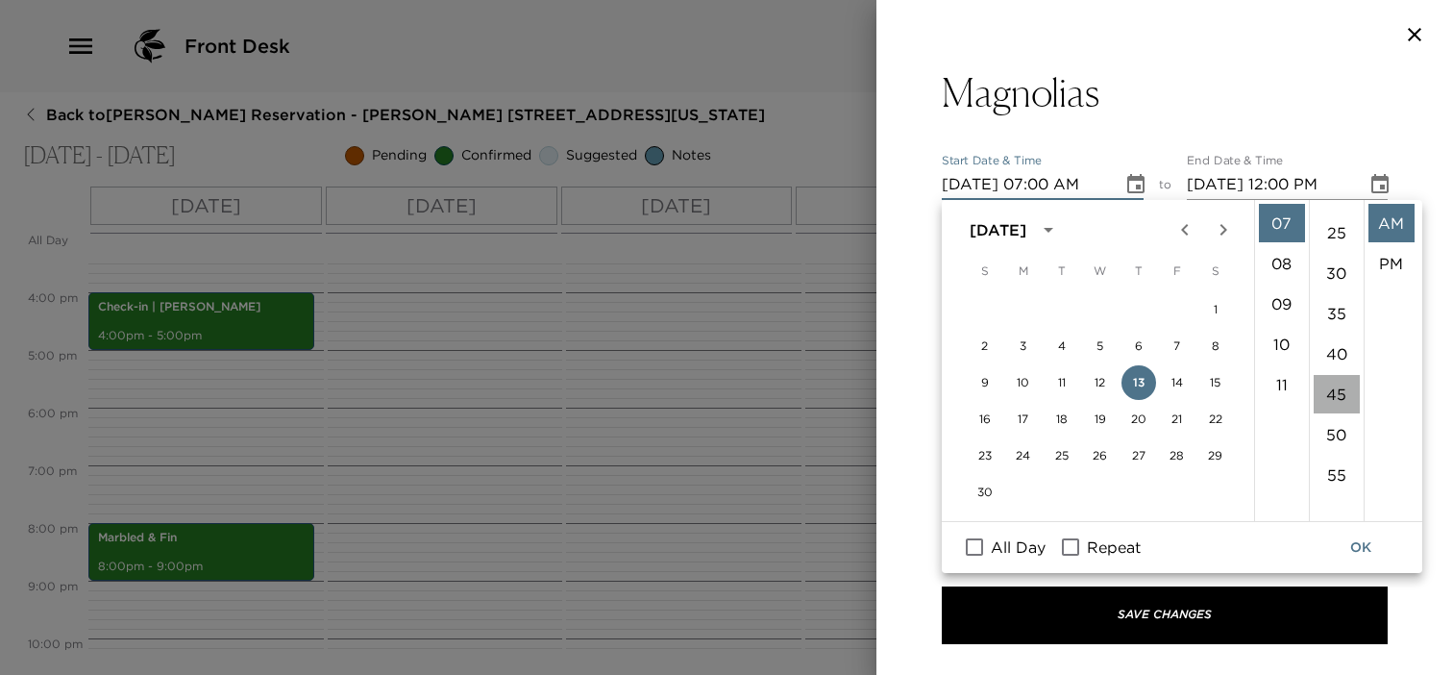
click at [1334, 392] on li "45" at bounding box center [1336, 394] width 46 height 38
click at [1399, 248] on li "PM" at bounding box center [1391, 263] width 46 height 38
type input "11/13/2025 07:45 PM"
type input "11/13/2025 08:45 PM"
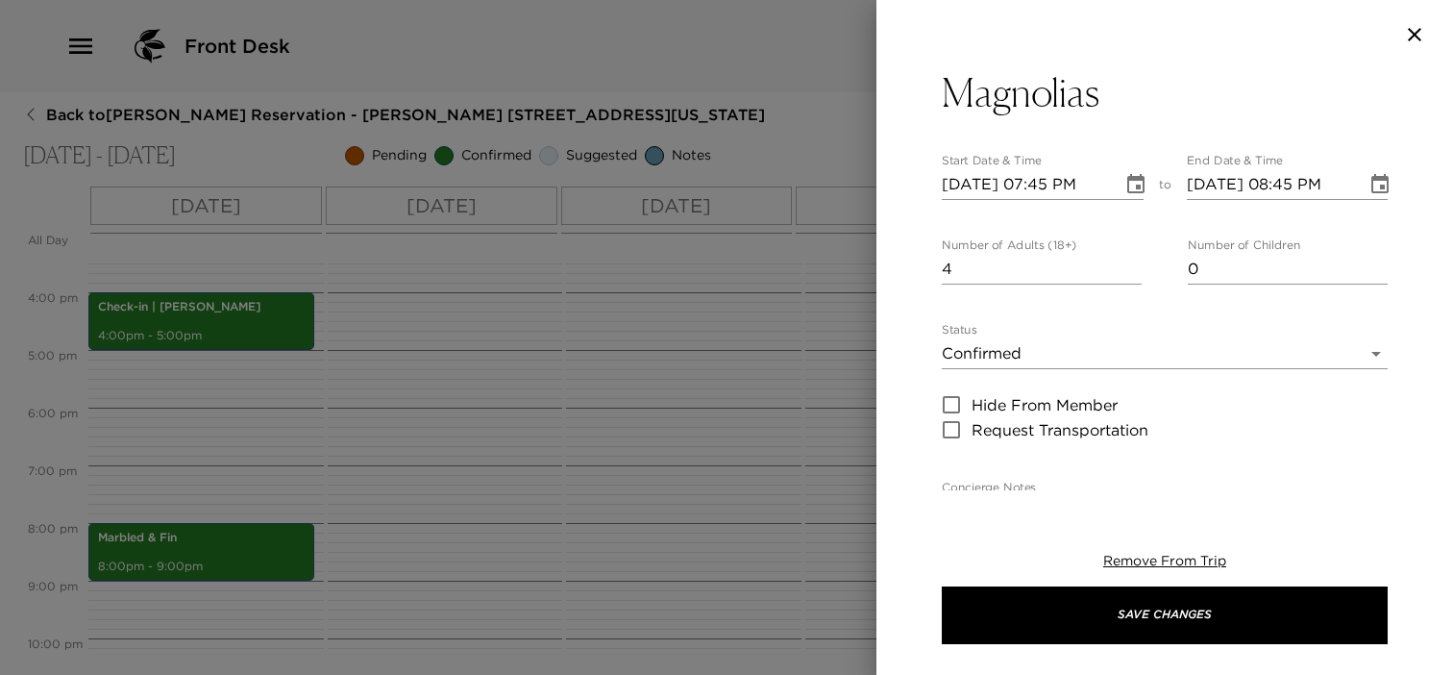
scroll to position [39, 0]
click at [1128, 178] on icon "Choose date, selected date is Nov 13, 2025" at bounding box center [1135, 183] width 17 height 19
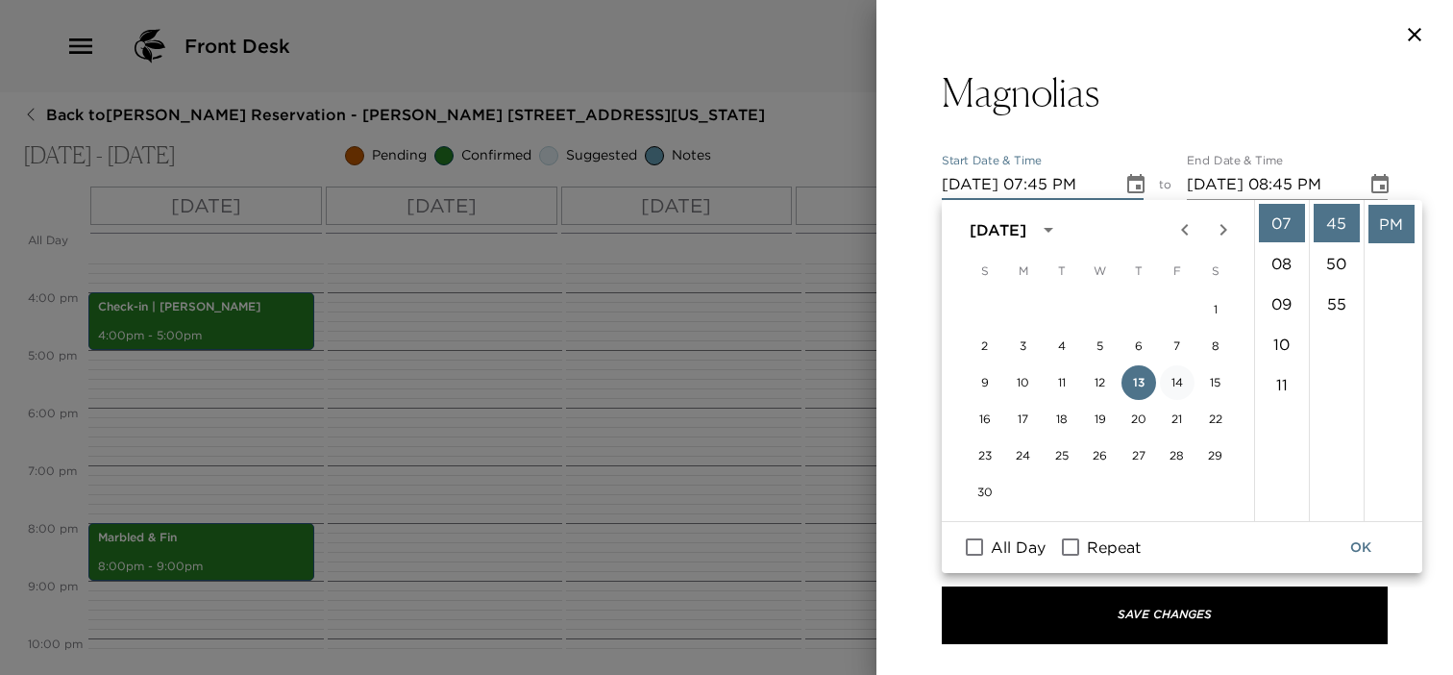
click at [1178, 381] on button "14" at bounding box center [1177, 382] width 35 height 35
type input "11/14/2025 07:45 PM"
type input "11/14/2025 08:45 PM"
click at [1363, 551] on button "OK" at bounding box center [1360, 547] width 61 height 36
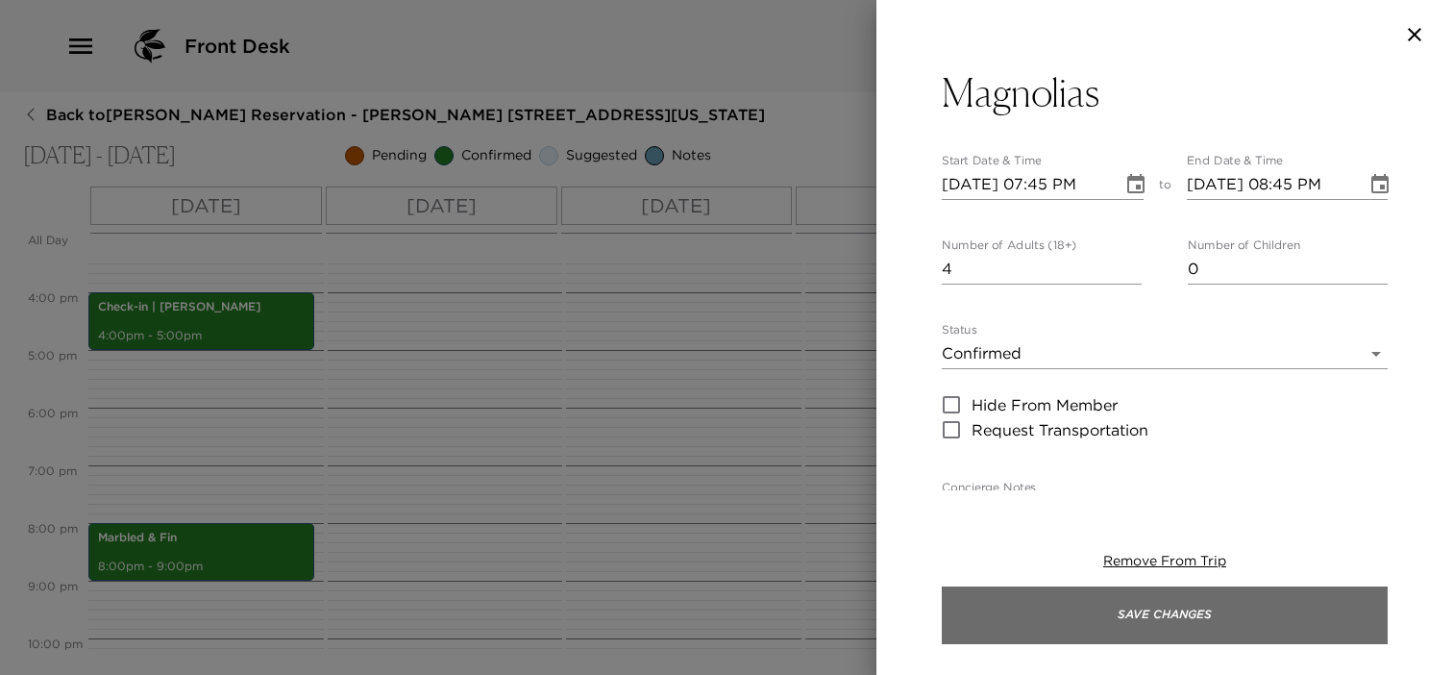
click at [1116, 601] on button "Save Changes" at bounding box center [1165, 615] width 446 height 58
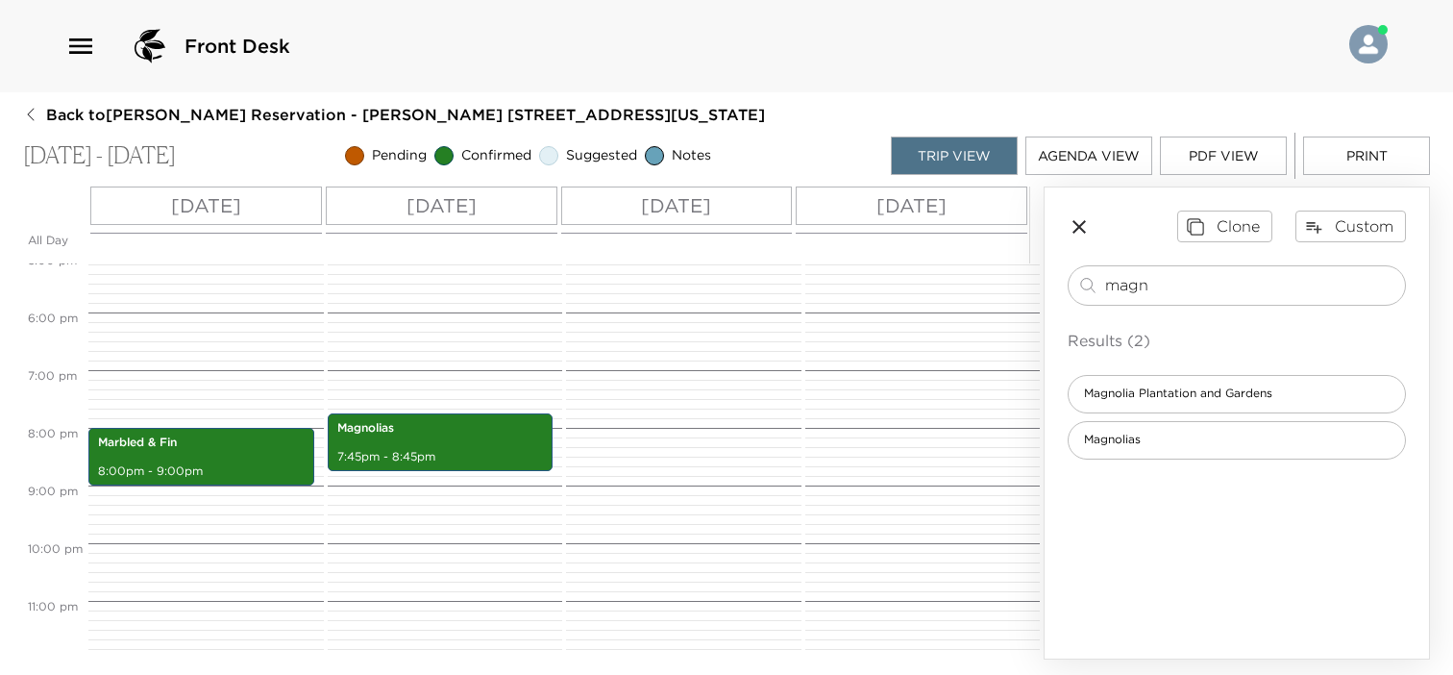
scroll to position [990, 0]
drag, startPoint x: 1215, startPoint y: 283, endPoint x: 981, endPoint y: 281, distance: 233.5
click at [981, 281] on div "All Day Thu 11/13 Fri 11/14 Sat 11/15 Sun 11/16 12:00 AM 1:00 AM 2:00 AM 3:00 A…" at bounding box center [726, 422] width 1407 height 473
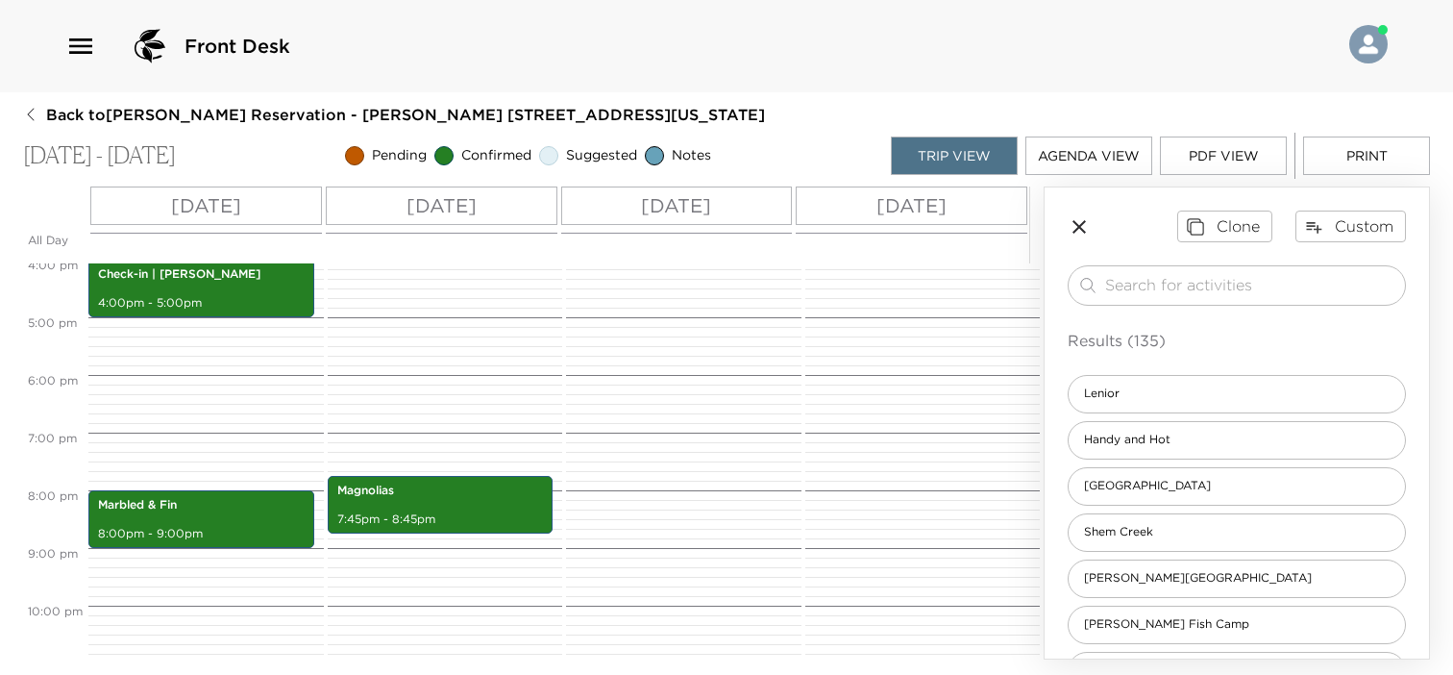
scroll to position [894, 0]
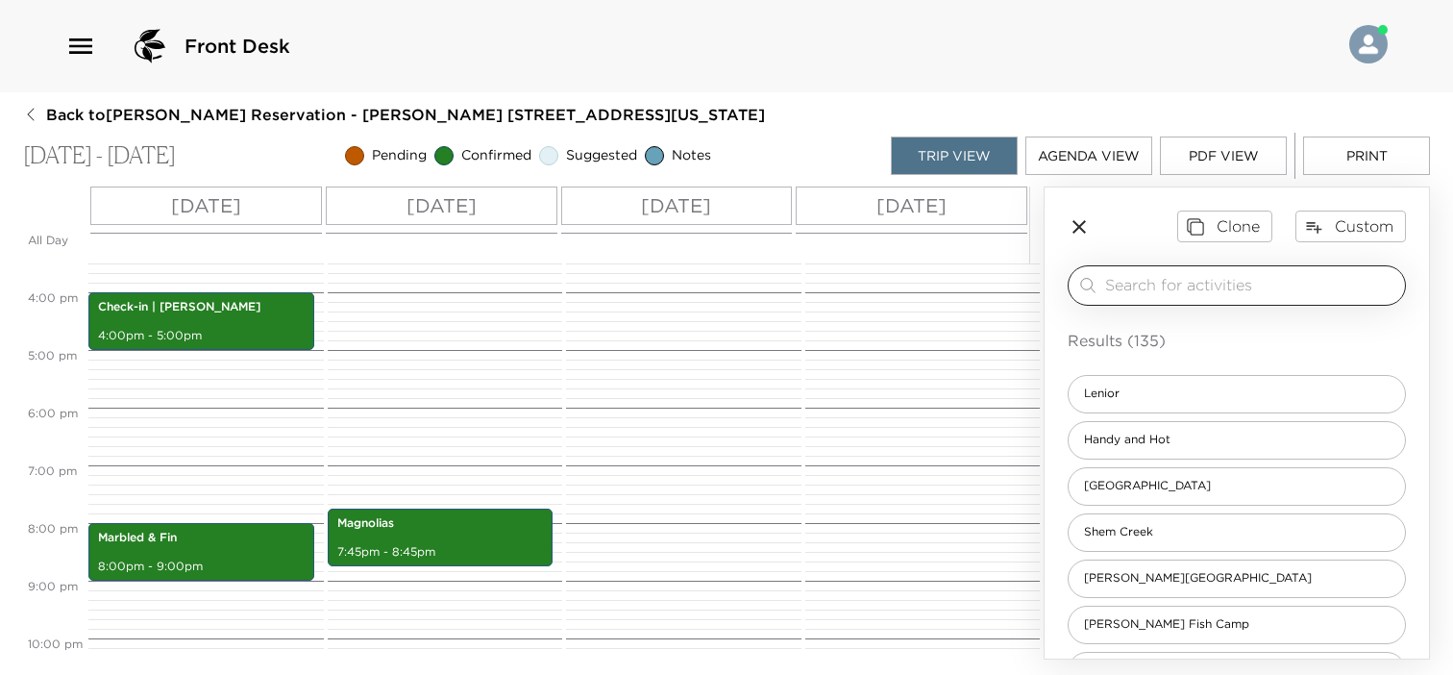
click at [1168, 290] on input "search" at bounding box center [1251, 285] width 292 height 22
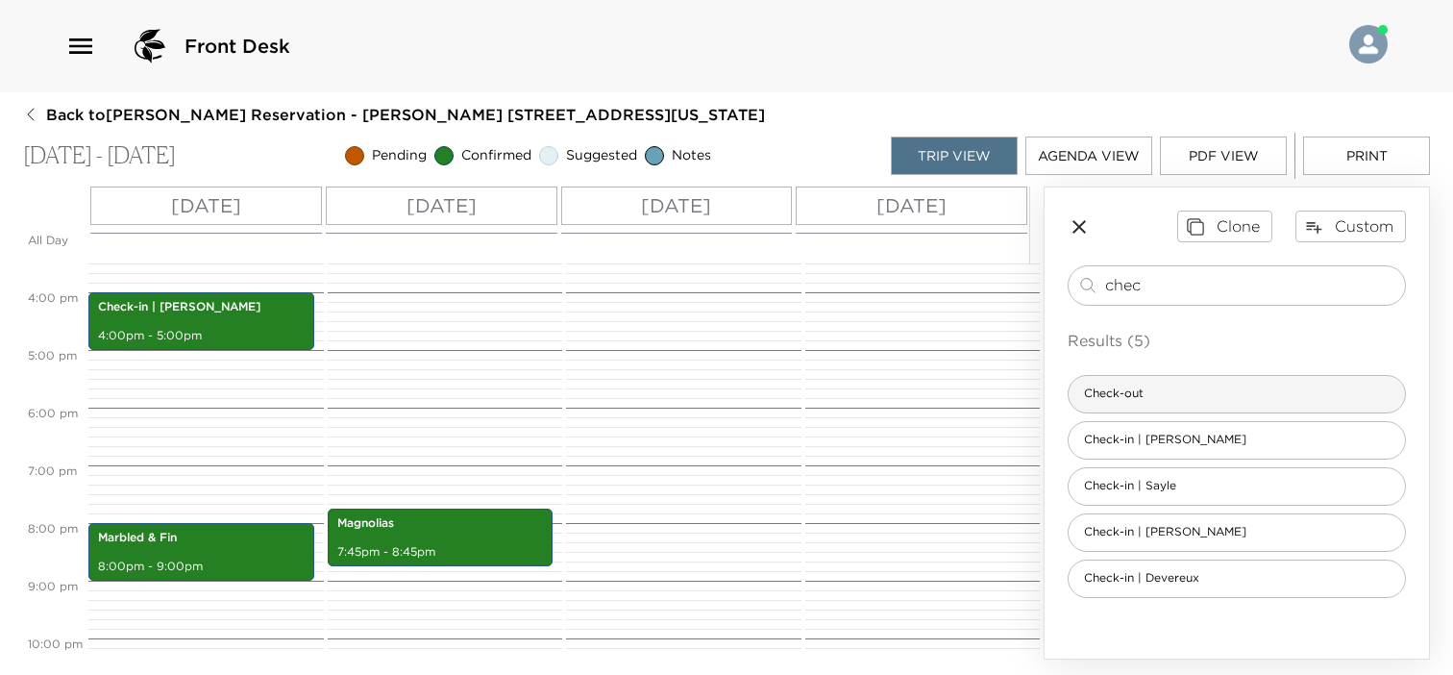
type input "chec"
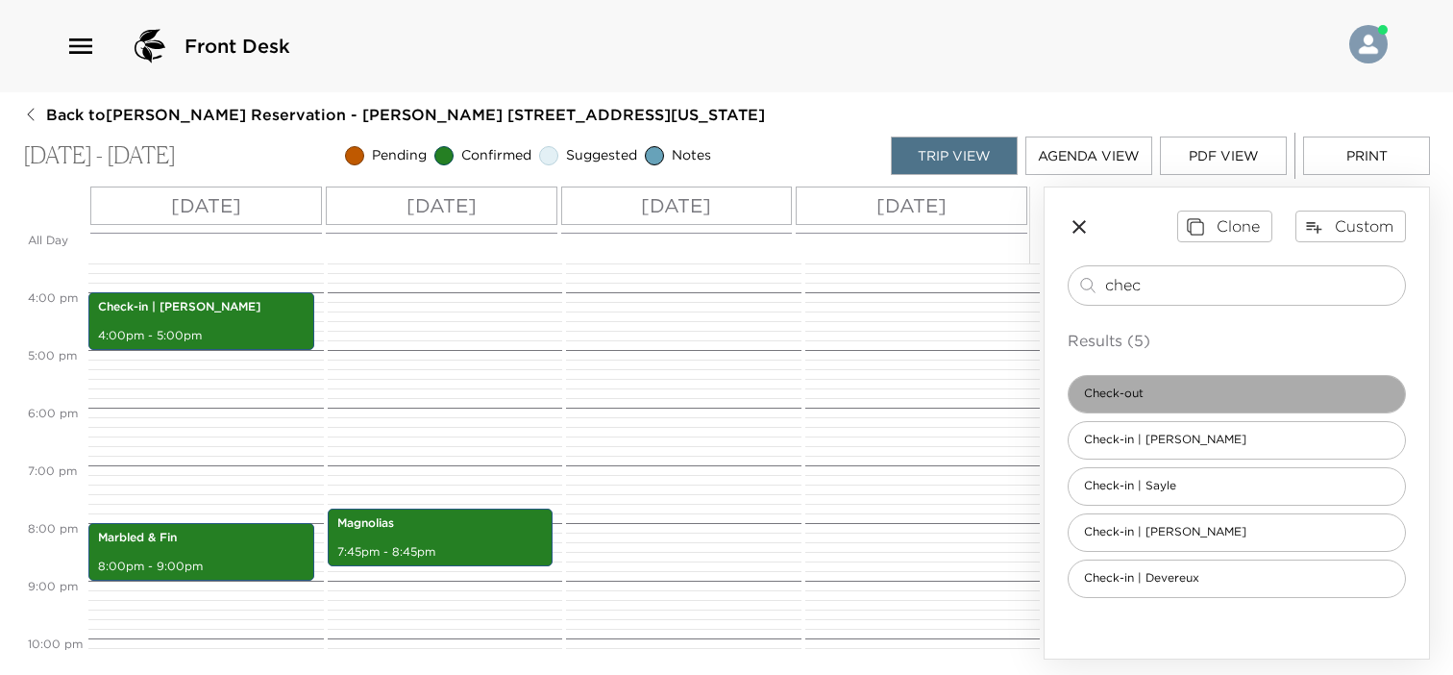
click at [1172, 397] on div "Check-out" at bounding box center [1237, 394] width 338 height 38
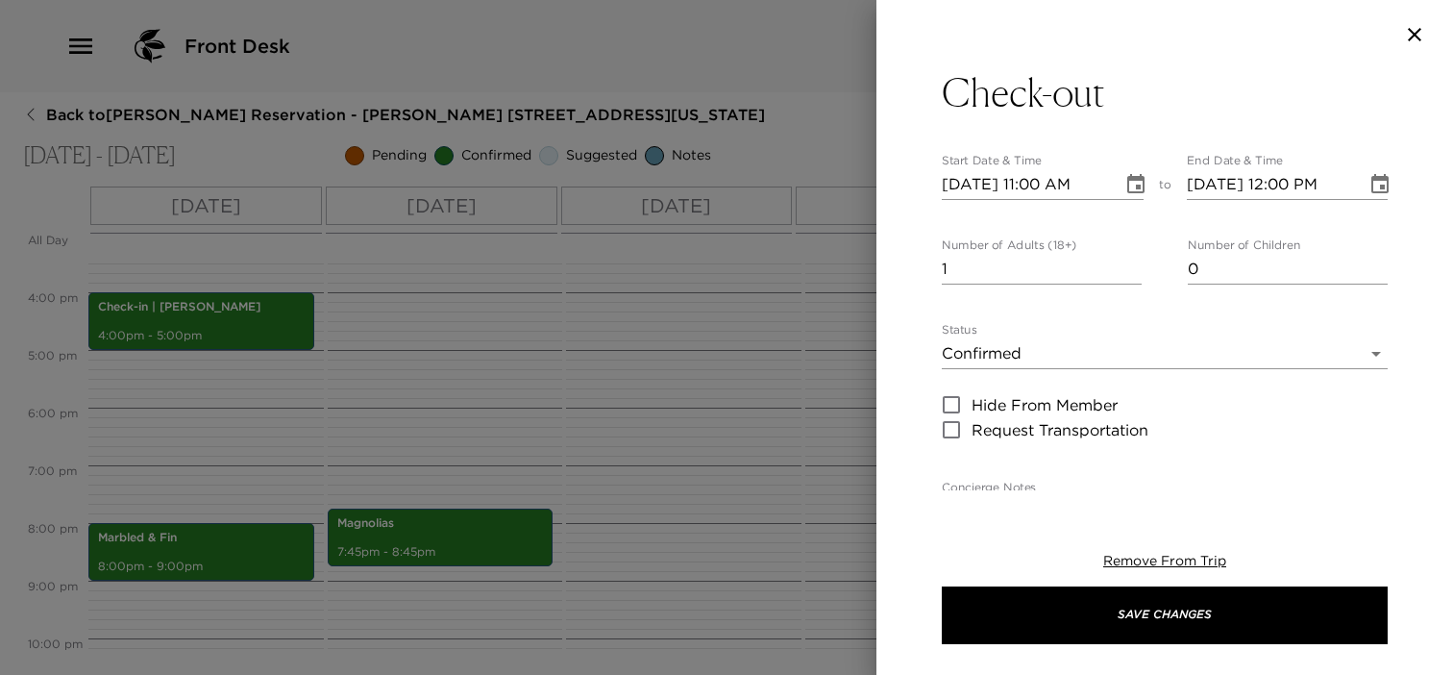
type textarea "Prior to your check out your Destination Concierge will arrange a convenient ti…"
type input "0"
click at [1127, 274] on input "0" at bounding box center [1042, 269] width 200 height 31
click at [1134, 188] on icon "Choose date, selected date is Nov 13, 2025" at bounding box center [1135, 184] width 23 height 23
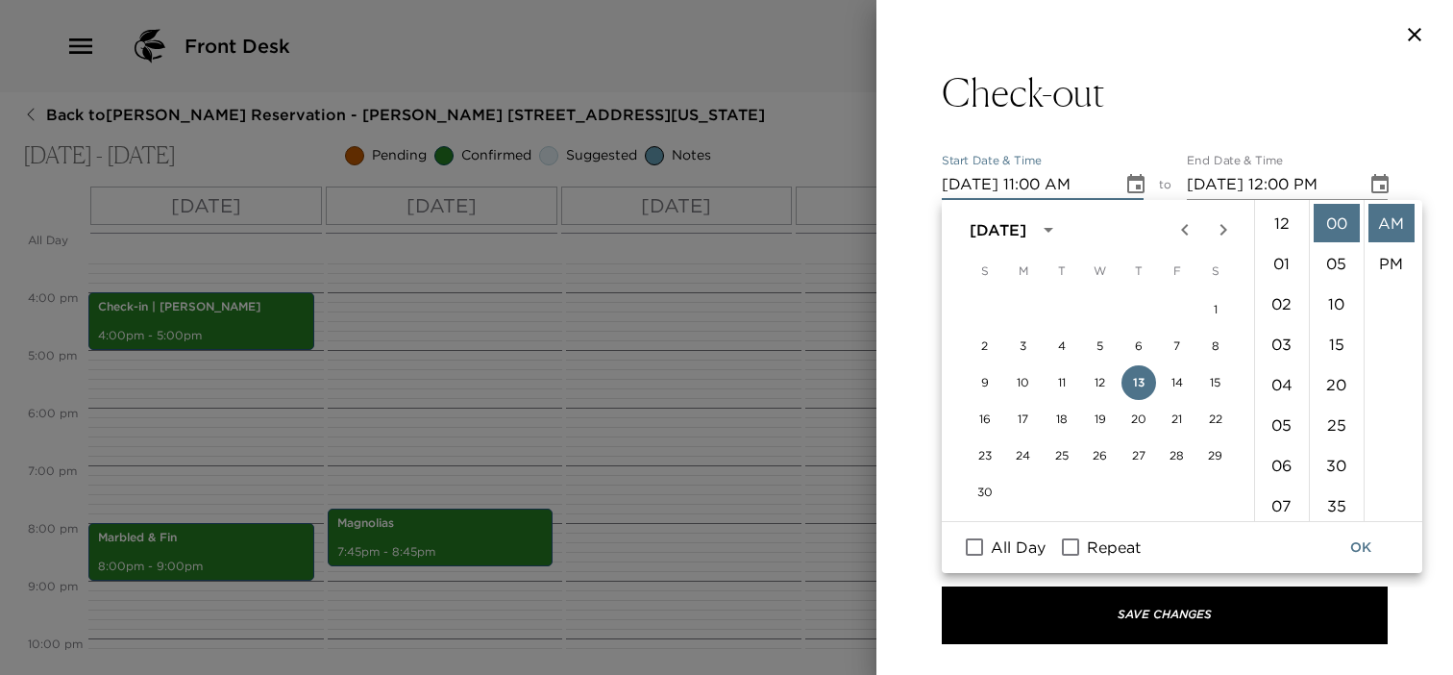
scroll to position [443, 0]
click at [987, 422] on button "16" at bounding box center [985, 419] width 35 height 35
type input "11/16/2025 11:00 AM"
type input "11/16/2025 12:00 PM"
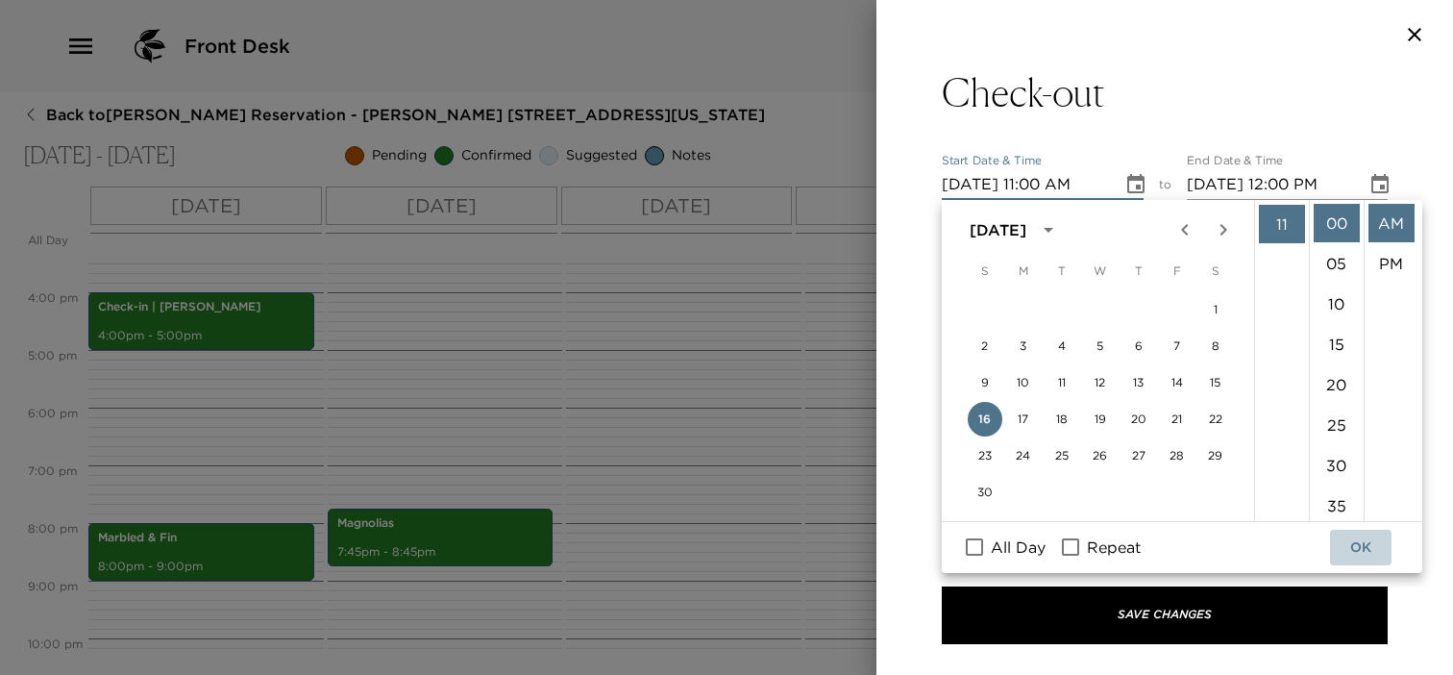
click at [1365, 552] on button "OK" at bounding box center [1360, 547] width 61 height 36
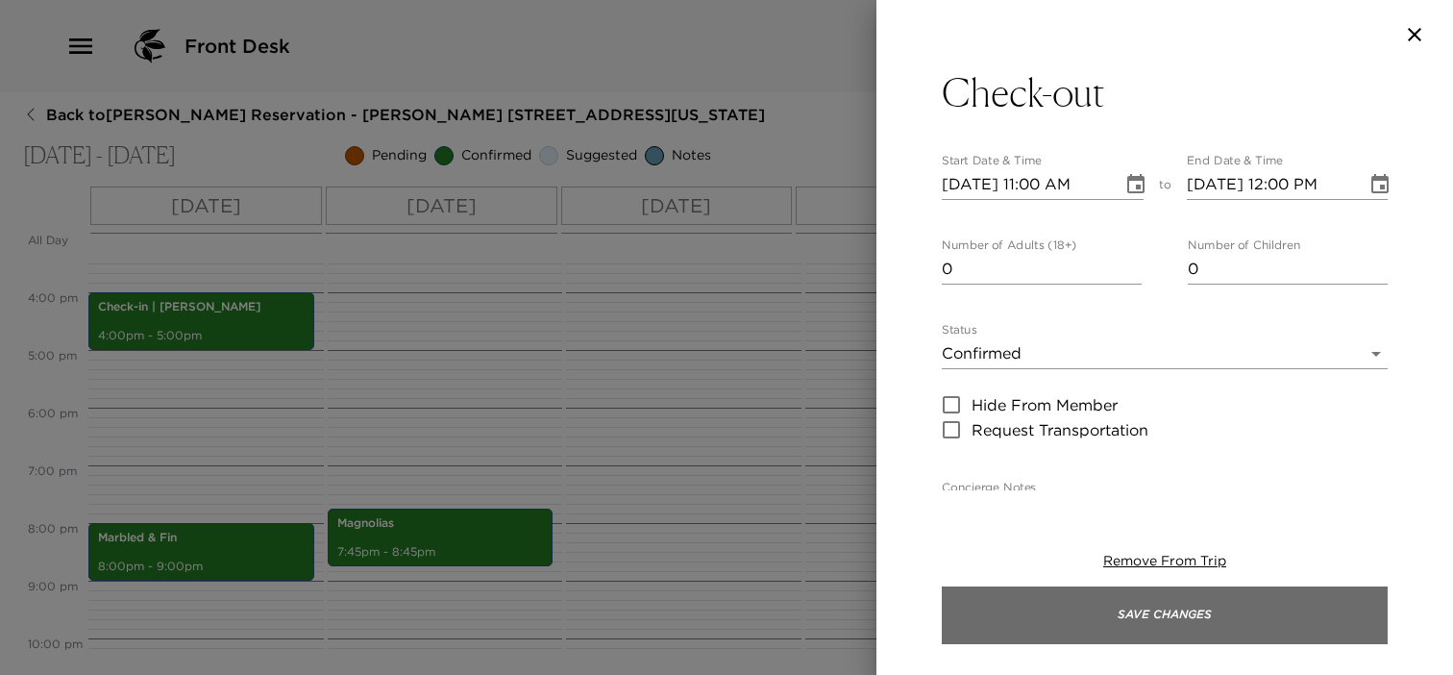
click at [1337, 609] on button "Save Changes" at bounding box center [1165, 615] width 446 height 58
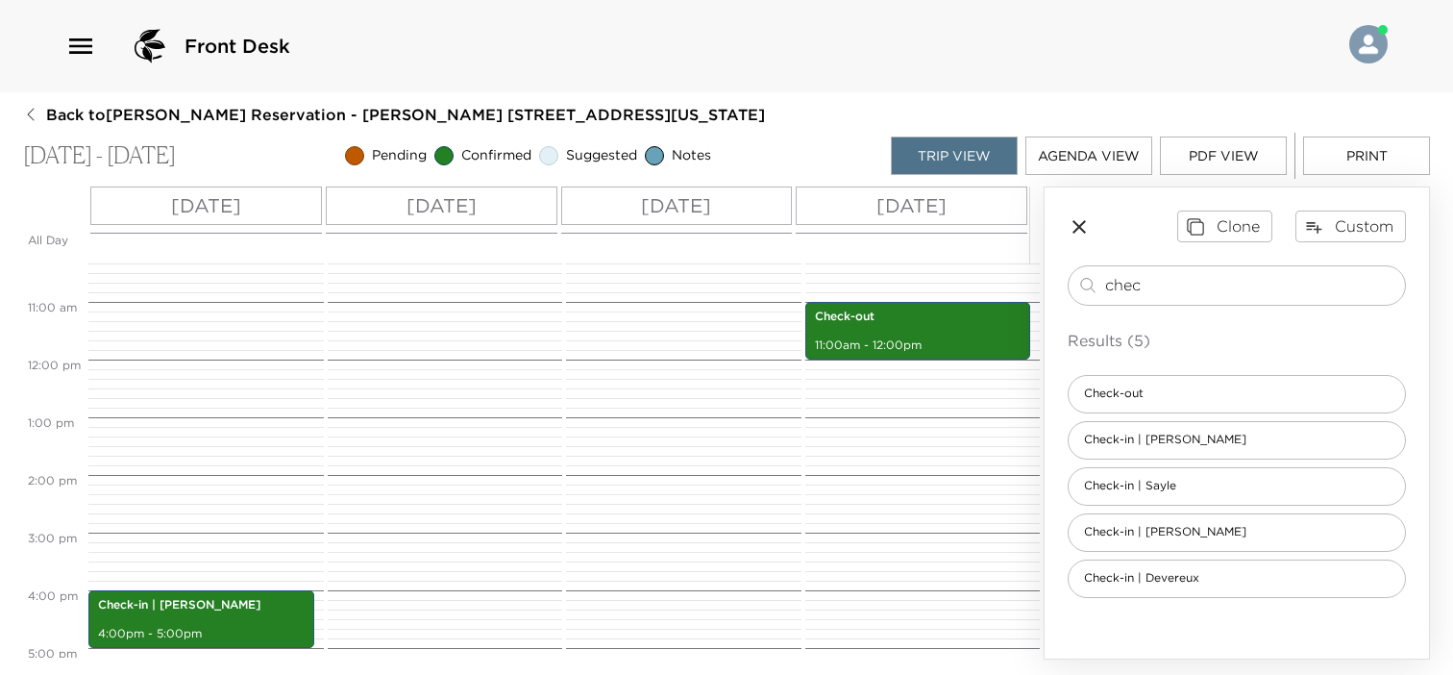
scroll to position [605, 0]
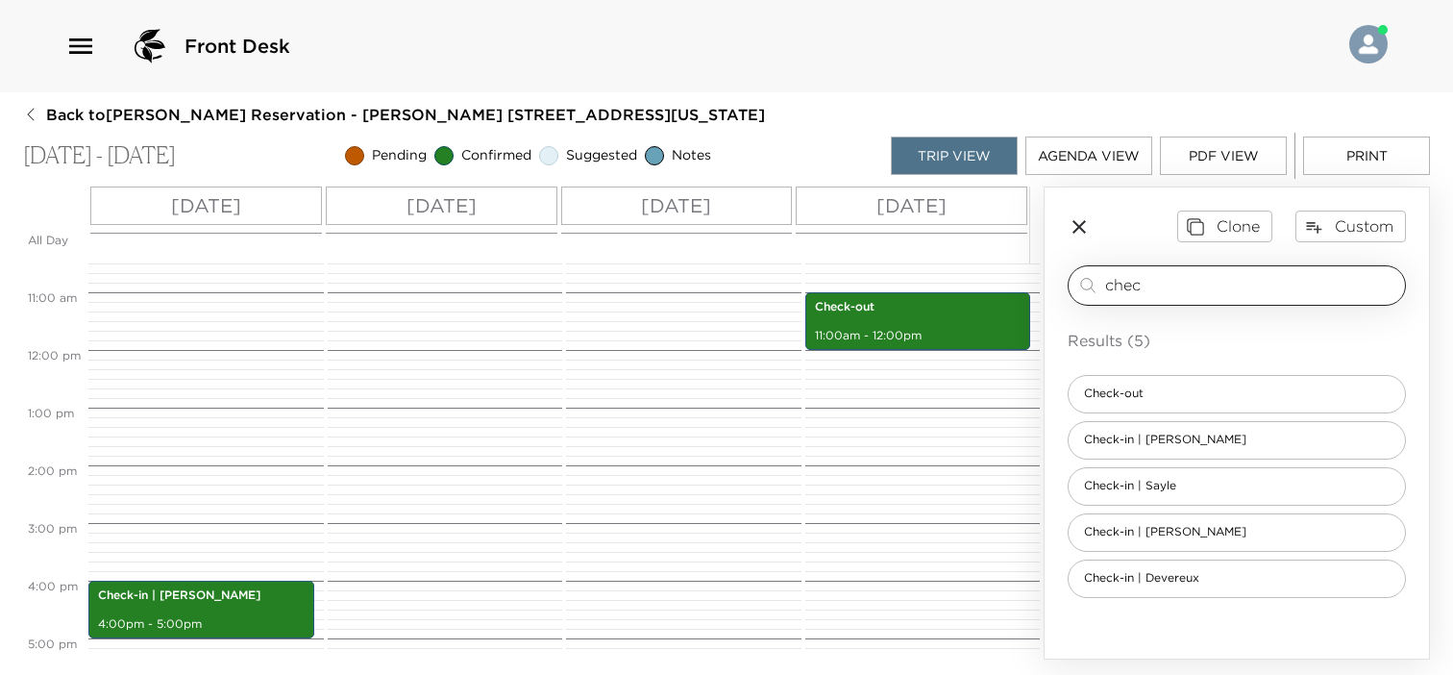
drag, startPoint x: 1155, startPoint y: 285, endPoint x: 1090, endPoint y: 281, distance: 65.5
click at [1090, 281] on div "chec ​" at bounding box center [1236, 285] width 321 height 23
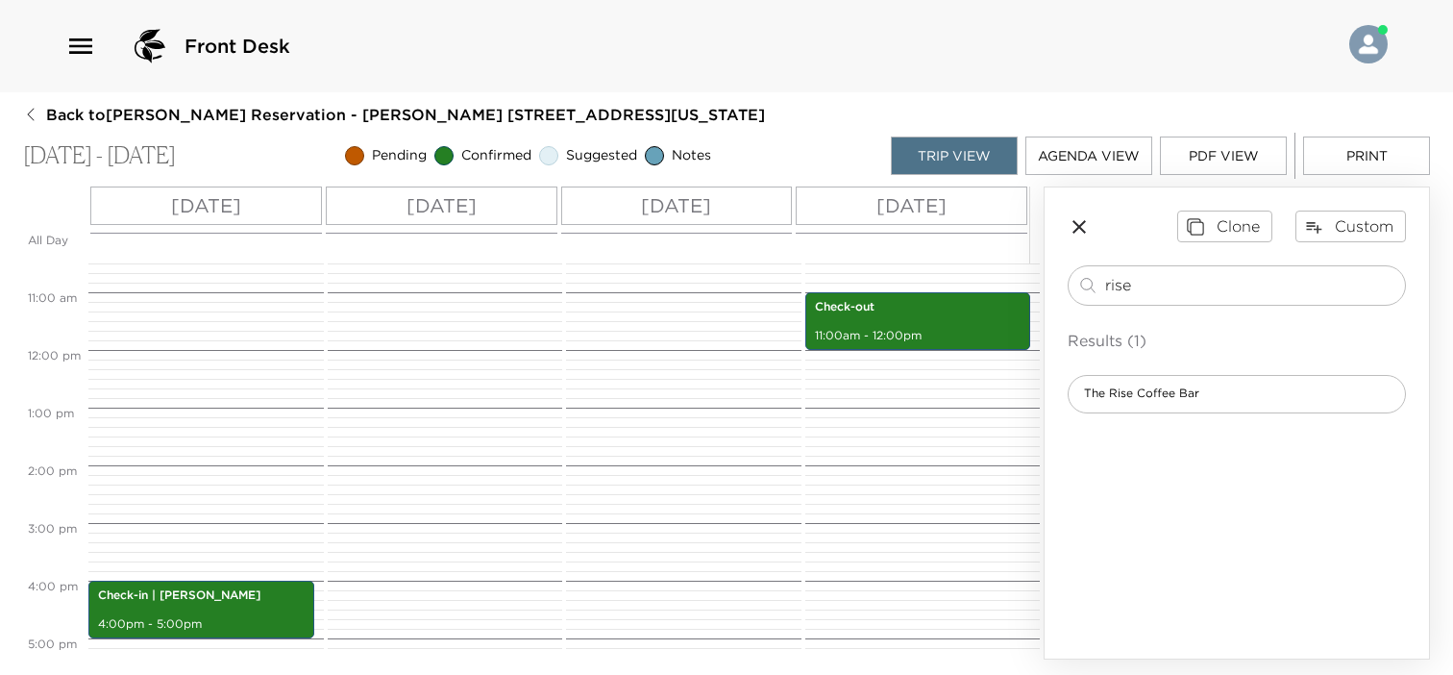
type input "rise"
click at [1155, 412] on div "Clone Custom rise ​ Results (1) The Rise Coffee Bar" at bounding box center [1236, 311] width 384 height 248
click at [1153, 398] on span "The Rise Coffee Bar" at bounding box center [1141, 393] width 146 height 16
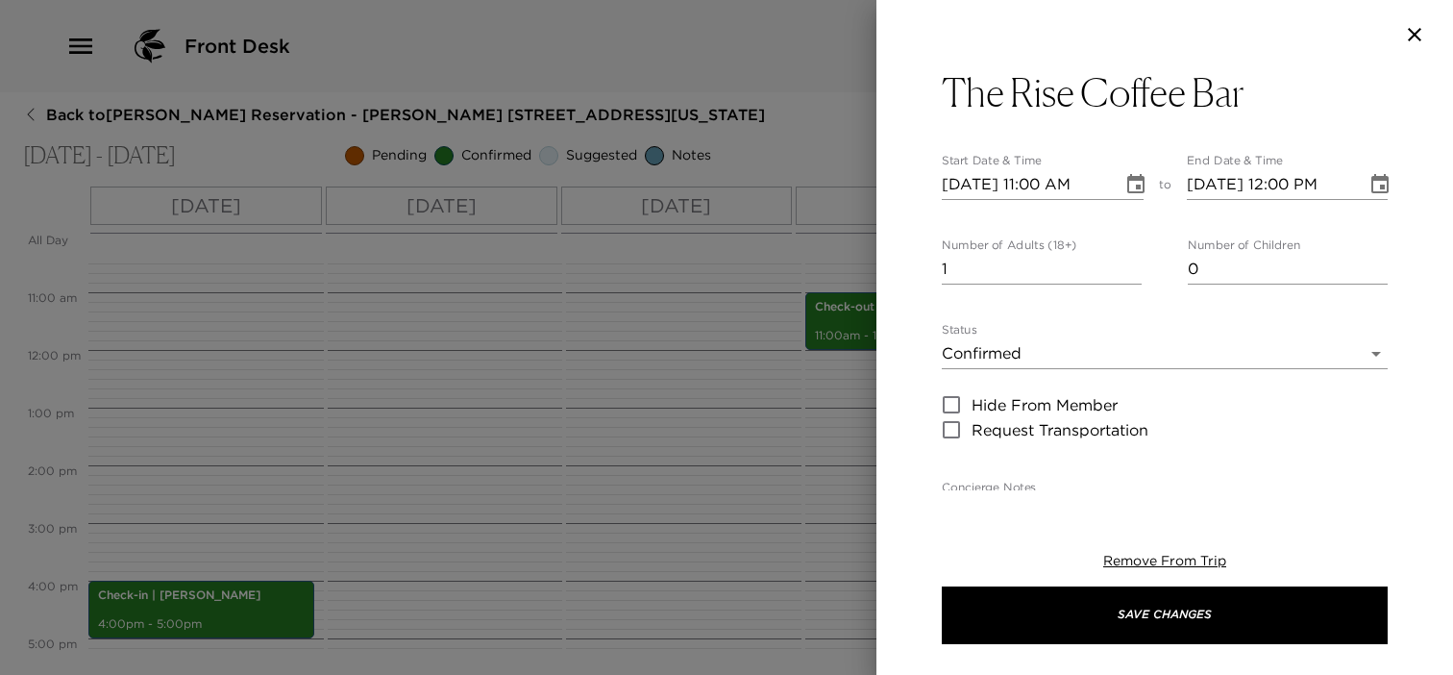
type textarea "This airy, European-style coffee shop offers classic brews and unique seasonal …"
click at [1129, 189] on icon "Choose date, selected date is Nov 13, 2025" at bounding box center [1135, 183] width 17 height 19
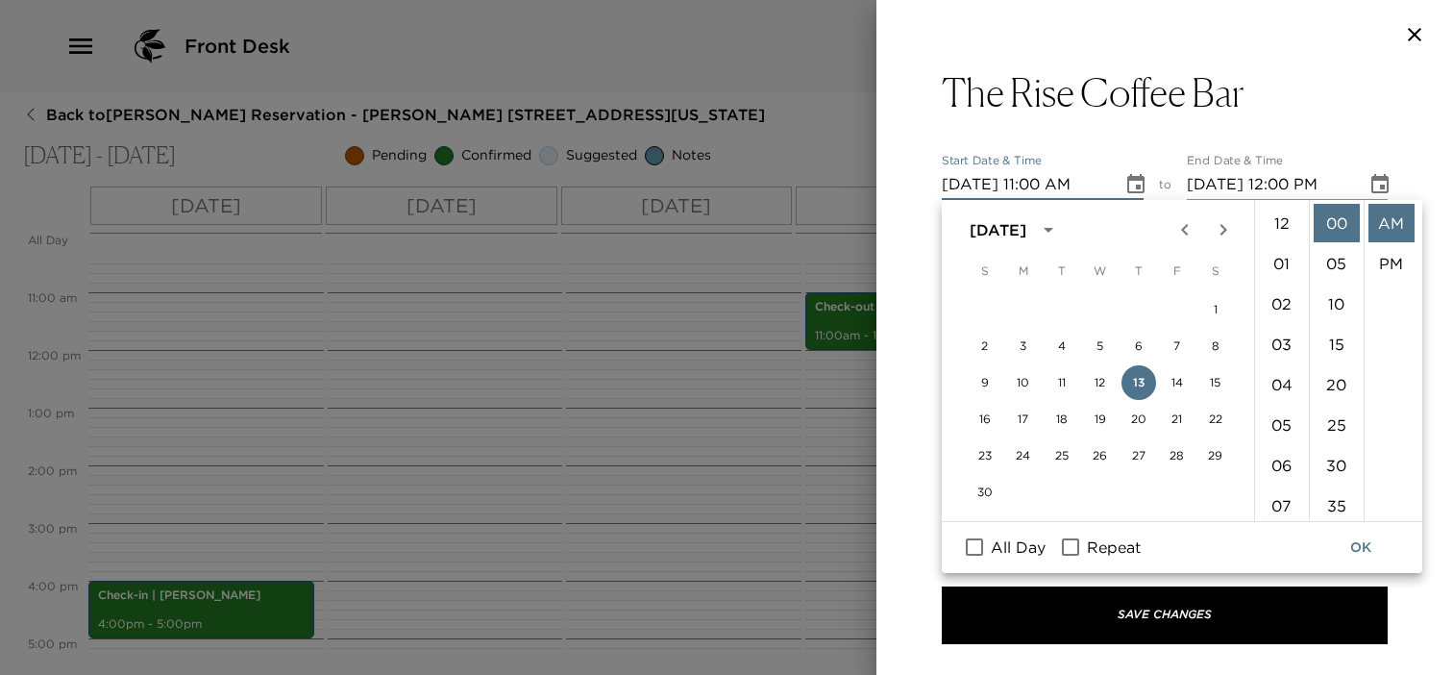
scroll to position [443, 0]
click at [1173, 385] on button "14" at bounding box center [1177, 382] width 35 height 35
type input "11/14/2025 11:00 AM"
type input "11/14/2025 12:00 PM"
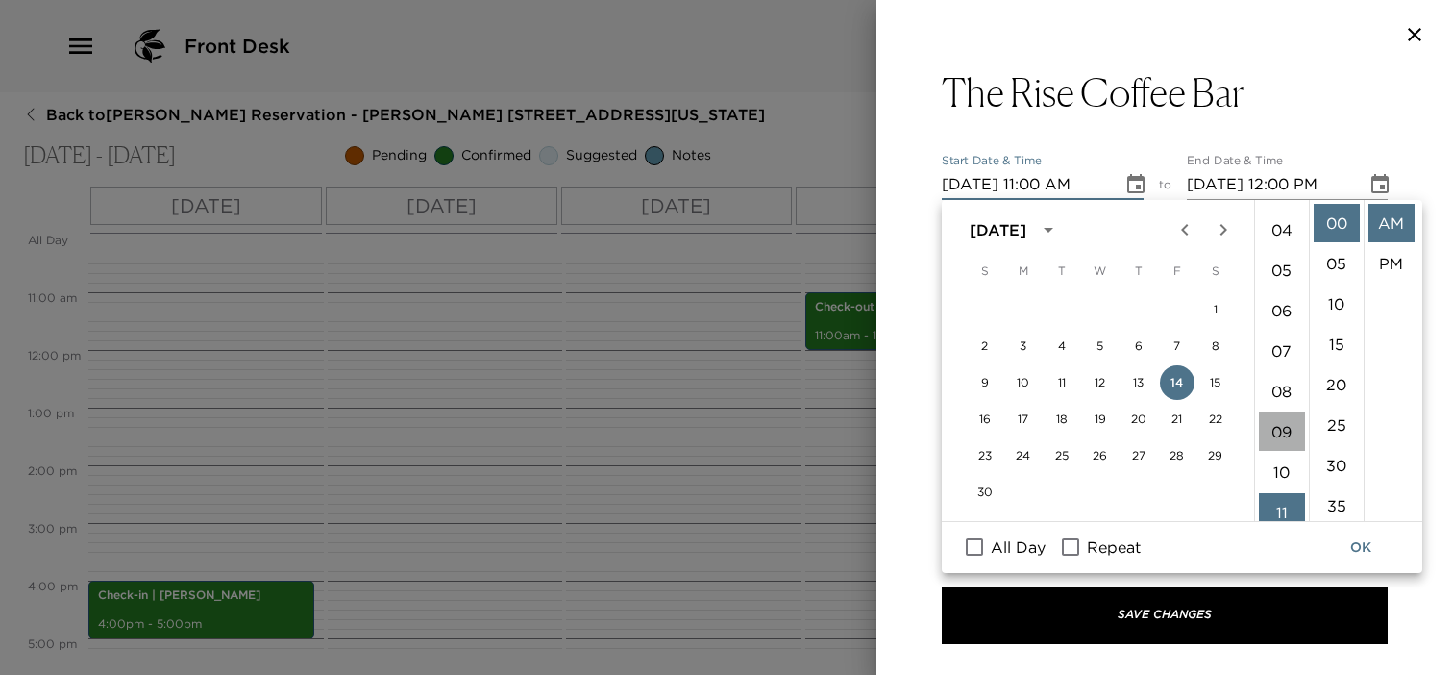
click at [1284, 422] on li "09" at bounding box center [1282, 431] width 46 height 38
type input "11/14/2025 09:00 AM"
click at [1368, 547] on button "OK" at bounding box center [1360, 547] width 61 height 36
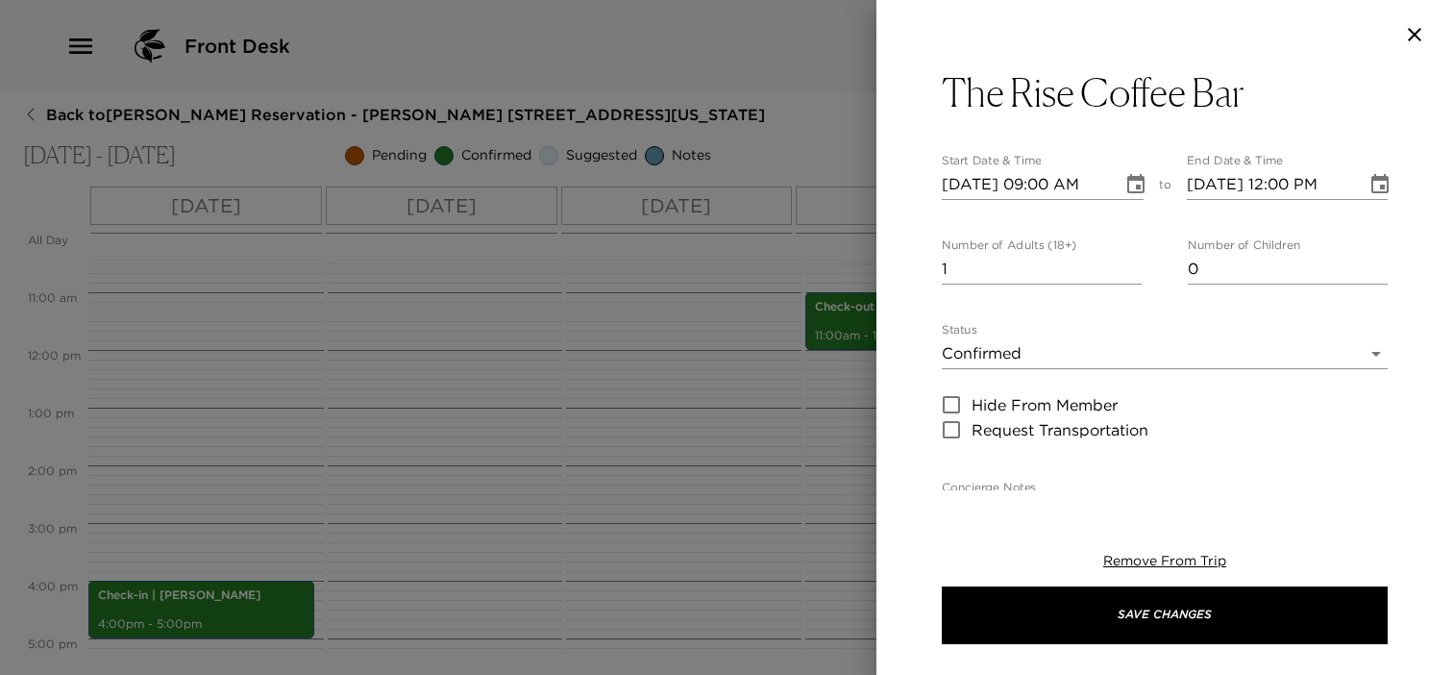
click at [994, 360] on body "Front Desk Back to Suzy Fink Reservation - Conroy 203 Charleston, South Carolin…" at bounding box center [726, 337] width 1453 height 675
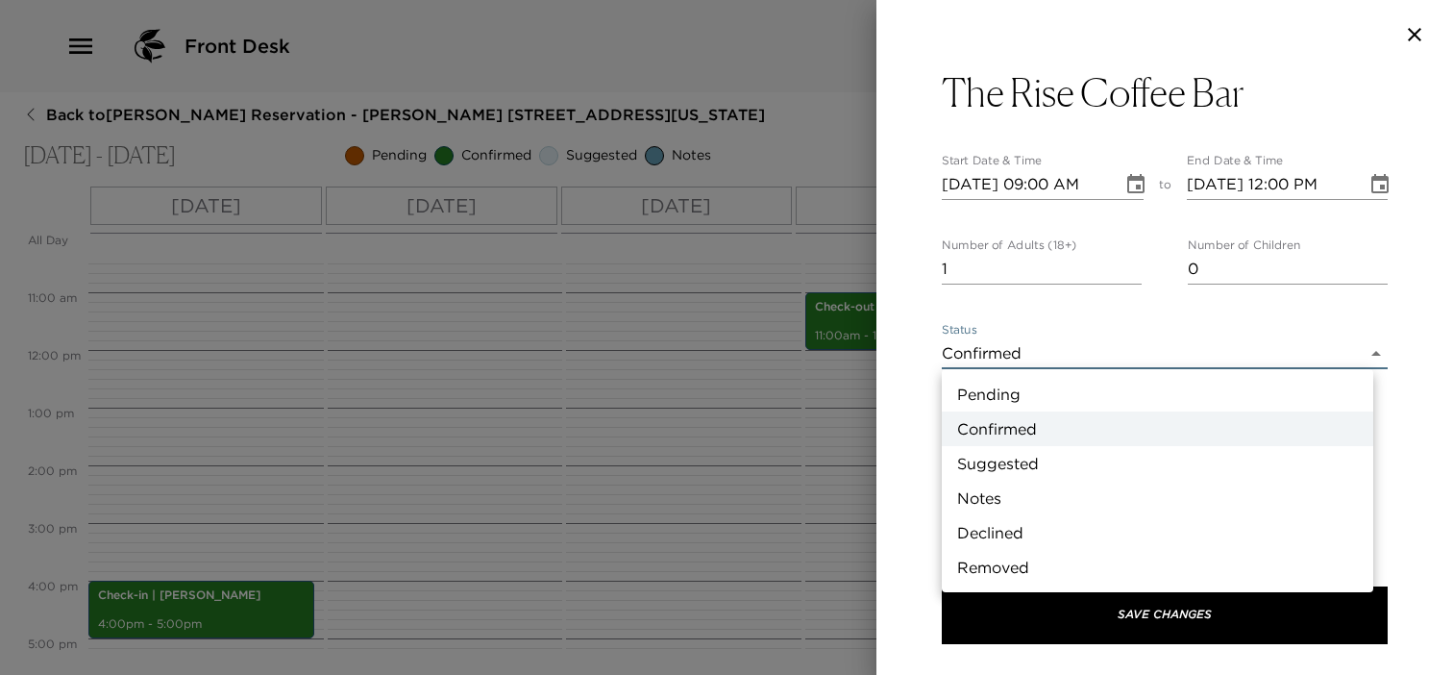
click at [999, 448] on li "Suggested" at bounding box center [1157, 463] width 431 height 35
type input "Suggestion"
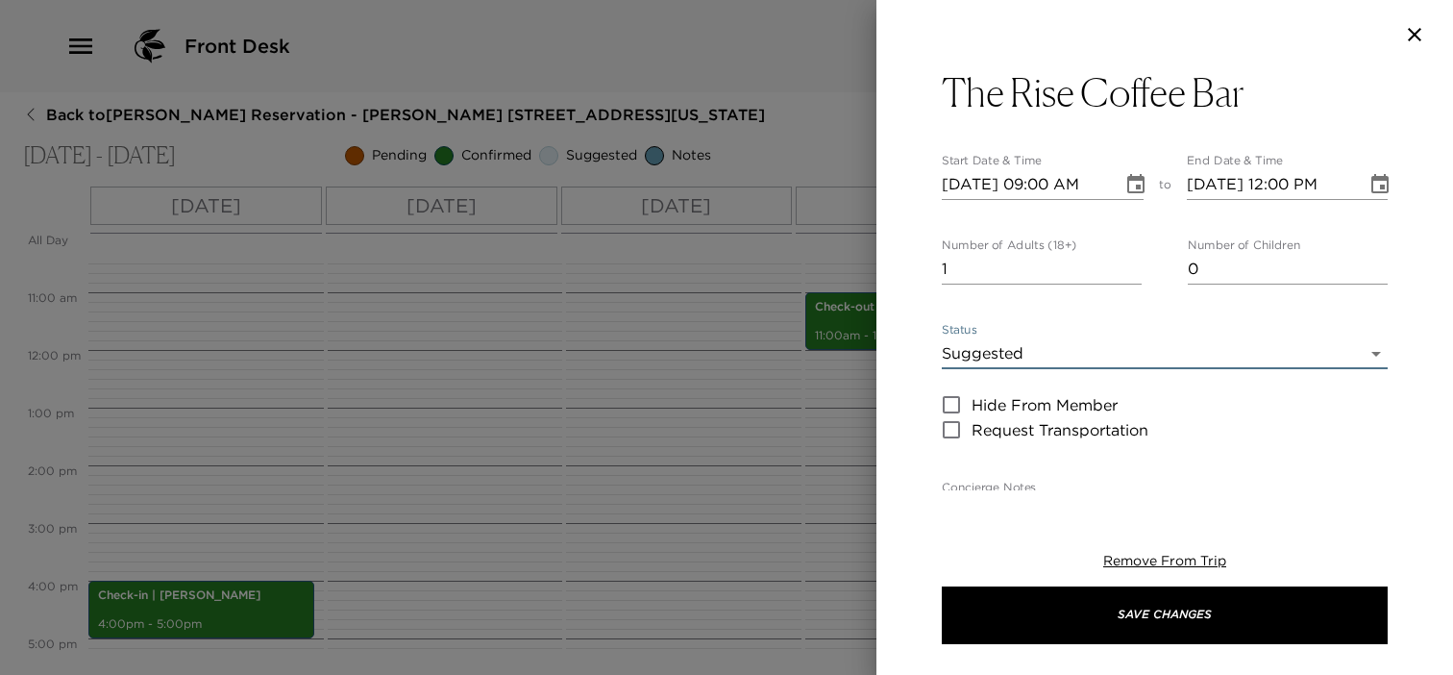
type input "0"
click at [1120, 274] on input "0" at bounding box center [1042, 269] width 200 height 31
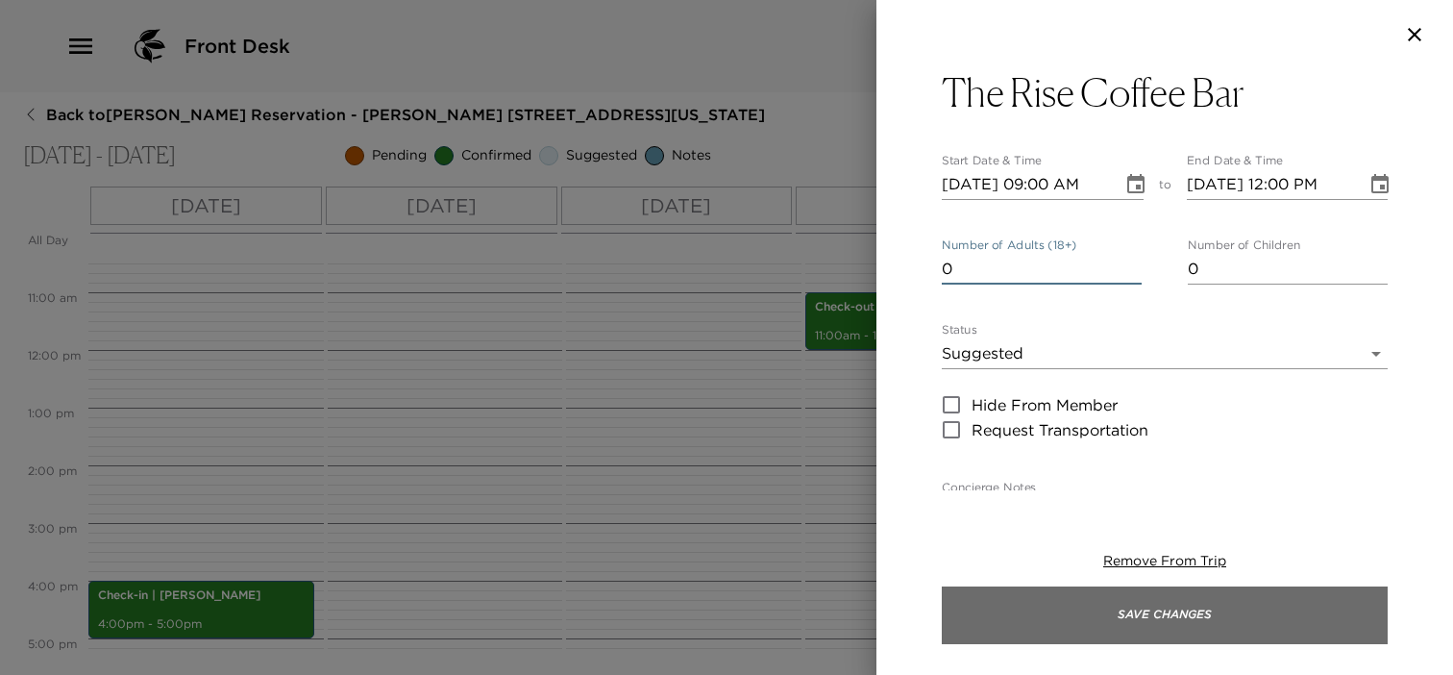
click at [1055, 620] on button "Save Changes" at bounding box center [1165, 615] width 446 height 58
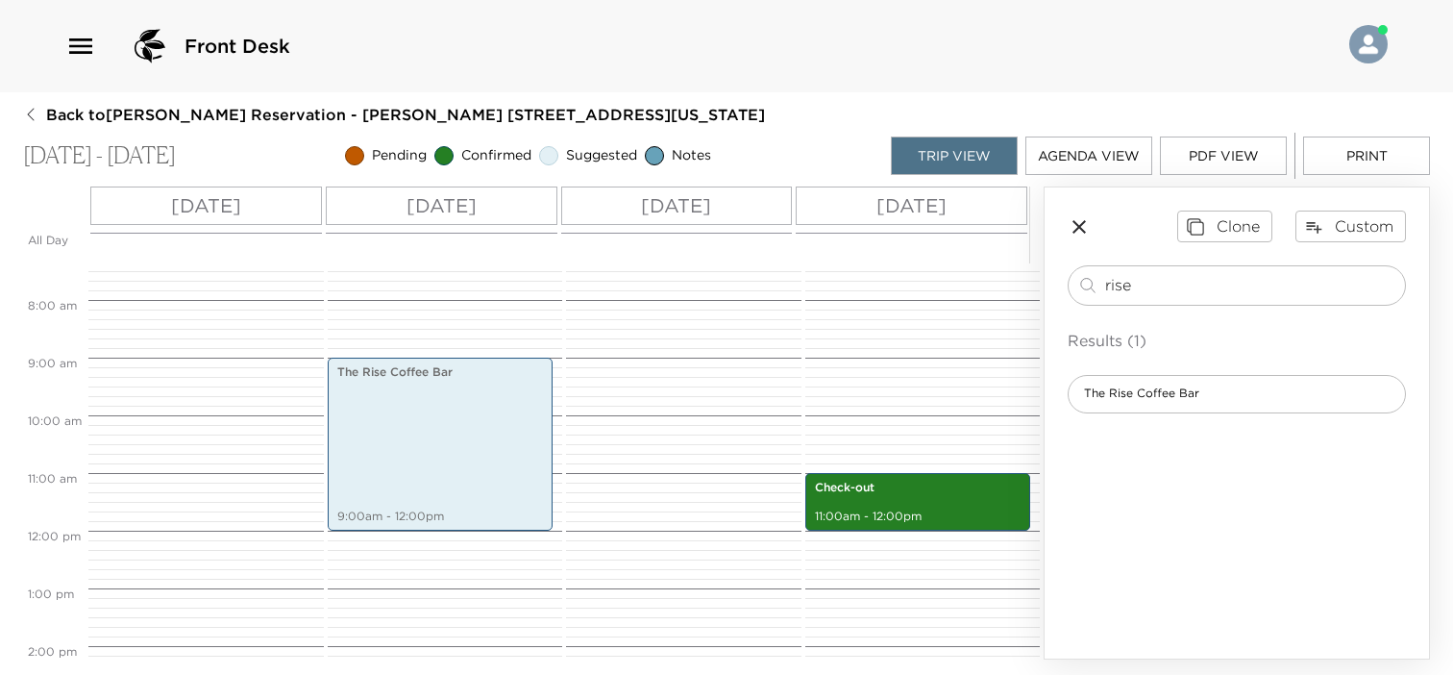
scroll to position [413, 0]
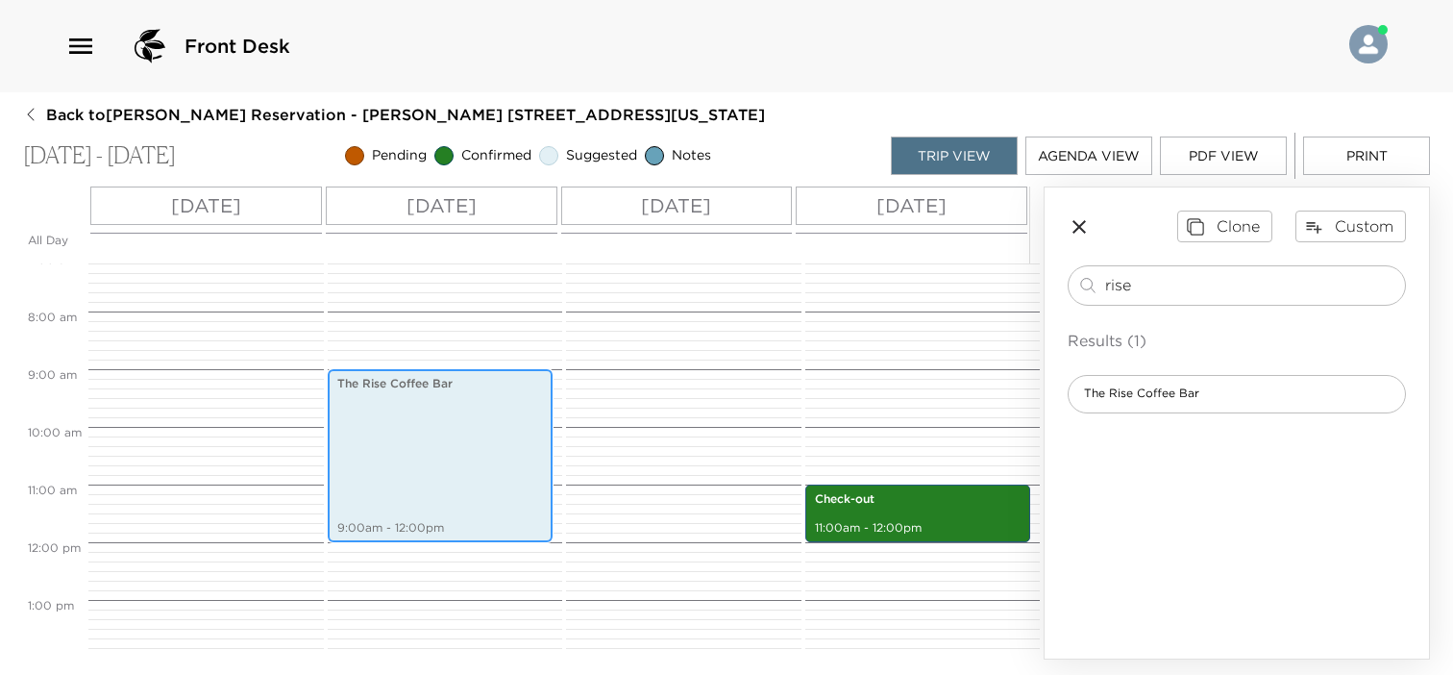
click at [444, 459] on div "The Rise Coffee Bar 9:00am - 12:00pm" at bounding box center [440, 455] width 214 height 167
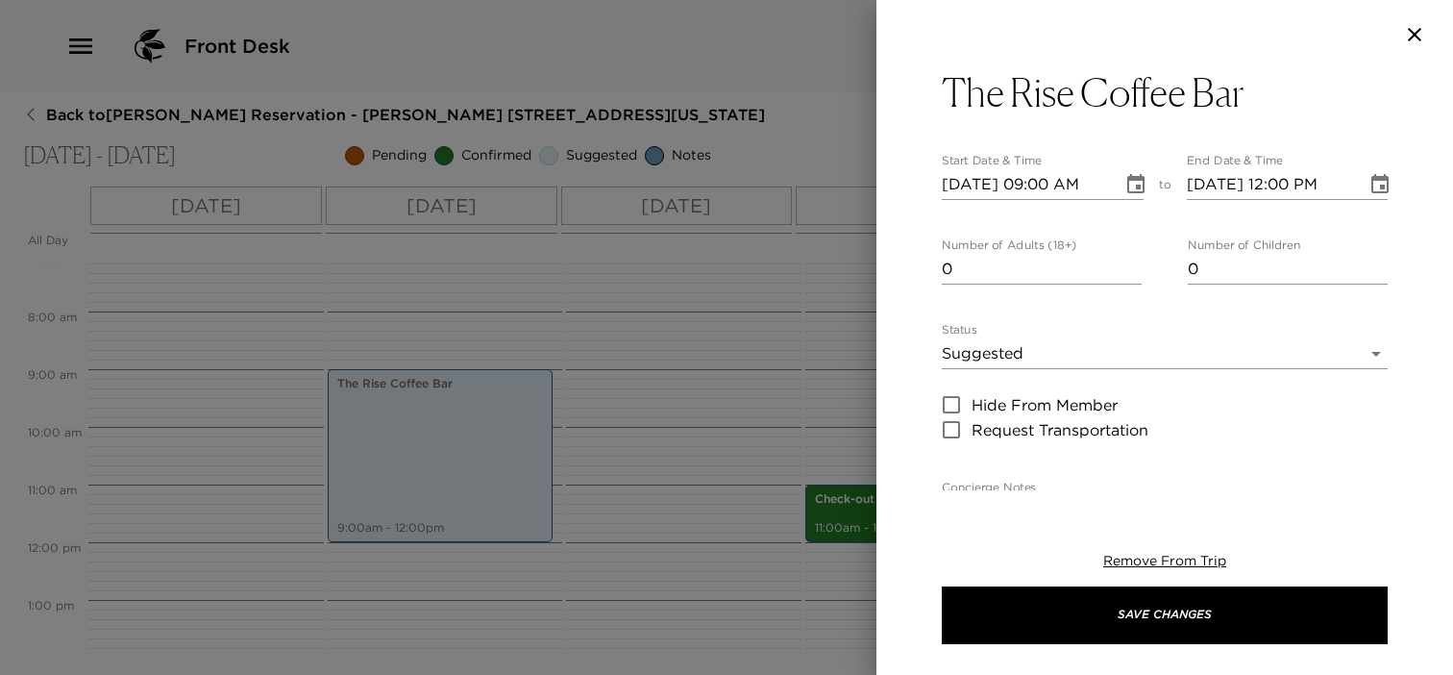
click at [1368, 185] on icon "Choose date, selected date is Nov 14, 2025" at bounding box center [1379, 184] width 23 height 23
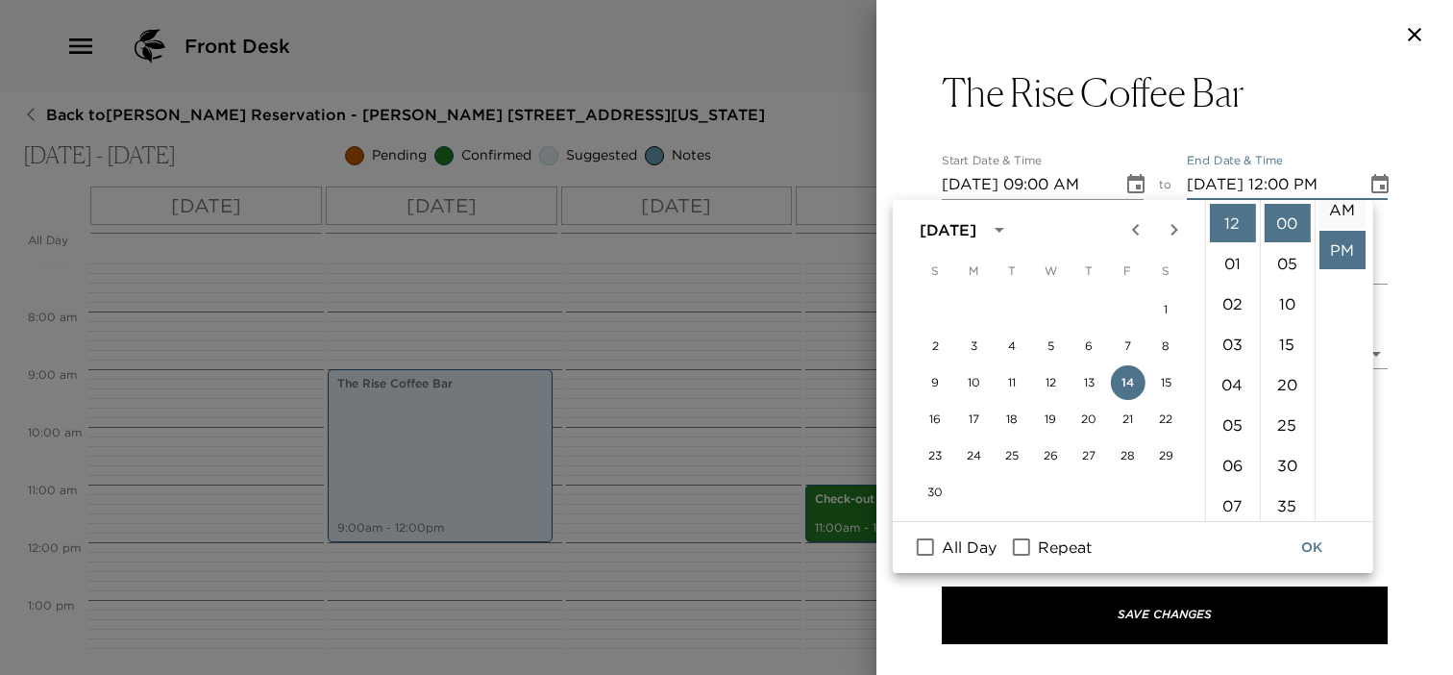
scroll to position [0, 0]
click at [1343, 227] on li "AM" at bounding box center [1341, 223] width 46 height 38
type input "11/14/2025 10:00 AM"
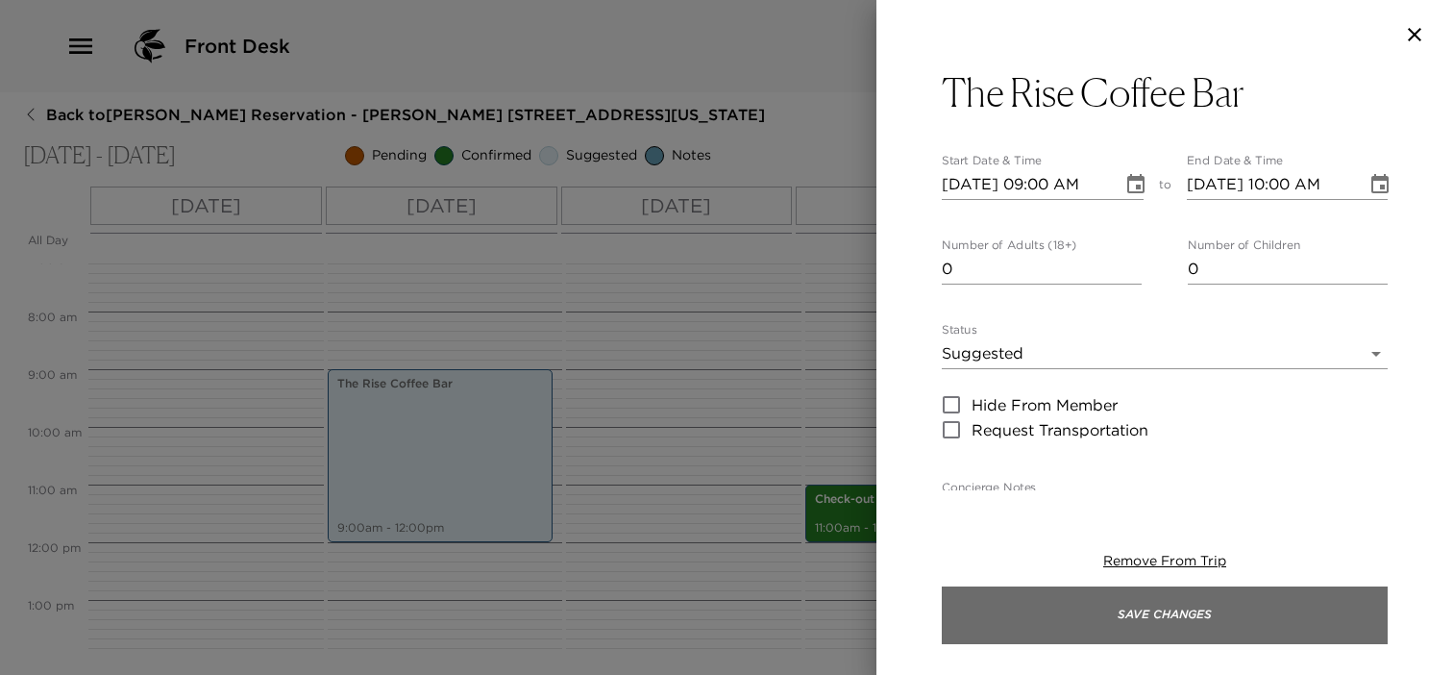
click at [1031, 608] on button "Save Changes" at bounding box center [1165, 615] width 446 height 58
